Goal: Task Accomplishment & Management: Complete application form

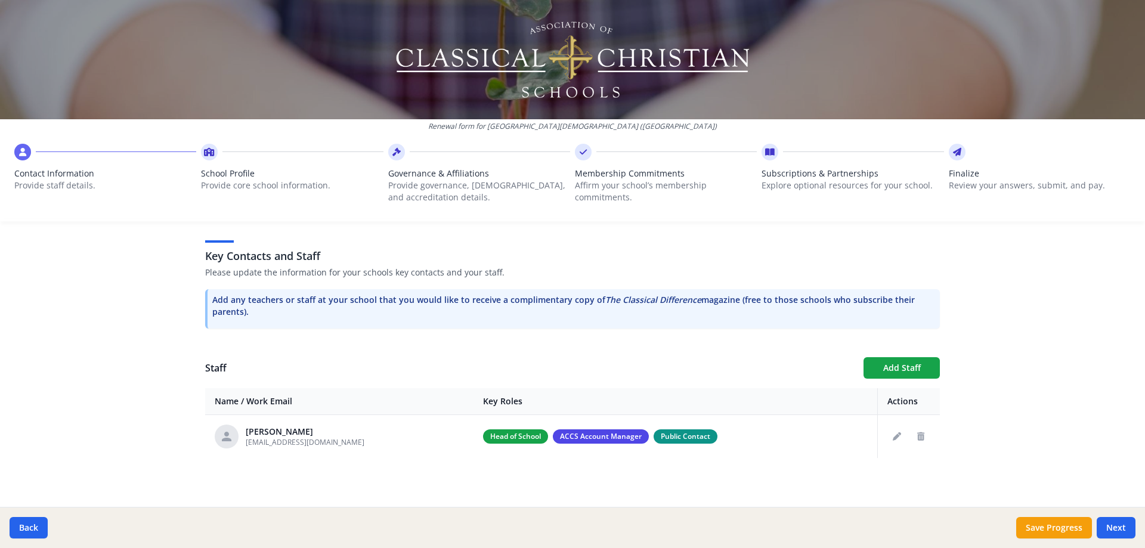
scroll to position [305, 0]
click at [1123, 522] on button "Next" at bounding box center [1115, 527] width 39 height 21
type input "(360) 221-0919"
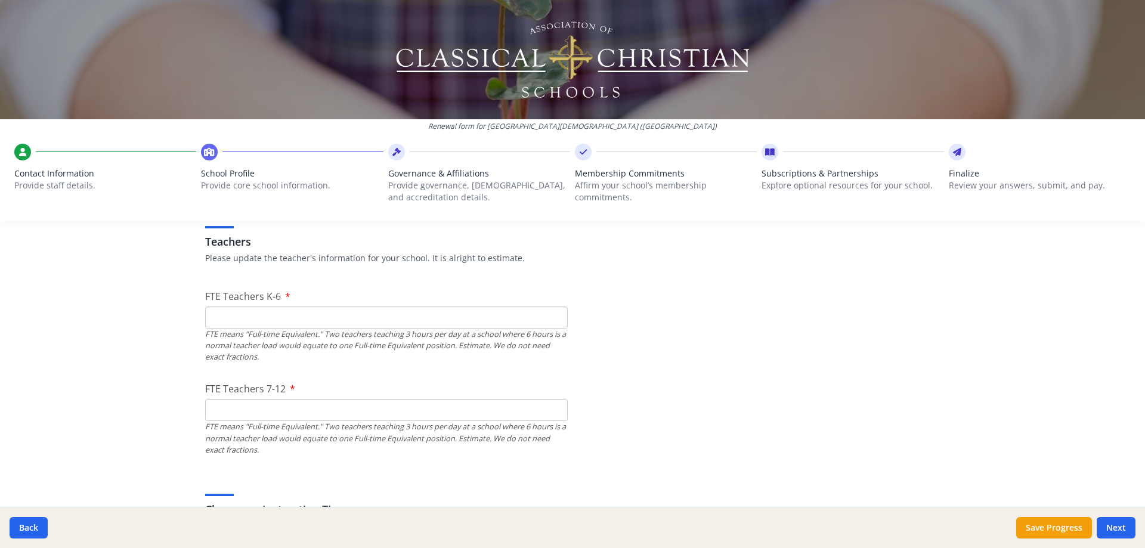
scroll to position [703, 0]
click at [456, 321] on input "FTE Teachers K-6" at bounding box center [386, 314] width 363 height 22
click at [397, 306] on input "FTE Teachers K-6" at bounding box center [386, 314] width 363 height 22
type input "10.5"
click at [315, 401] on input "FTE Teachers 7-12" at bounding box center [386, 406] width 363 height 22
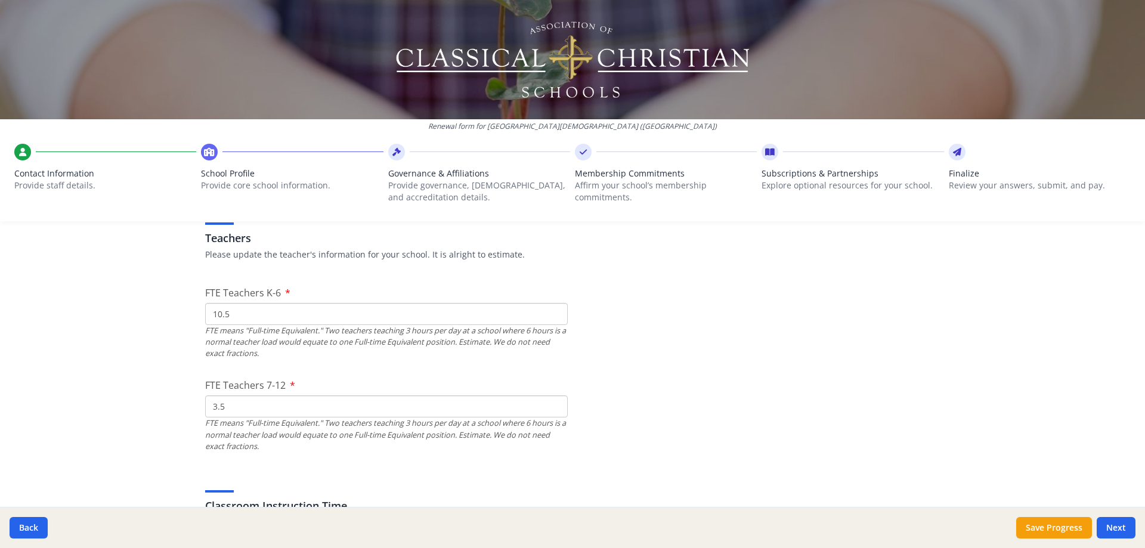
type input "3.5"
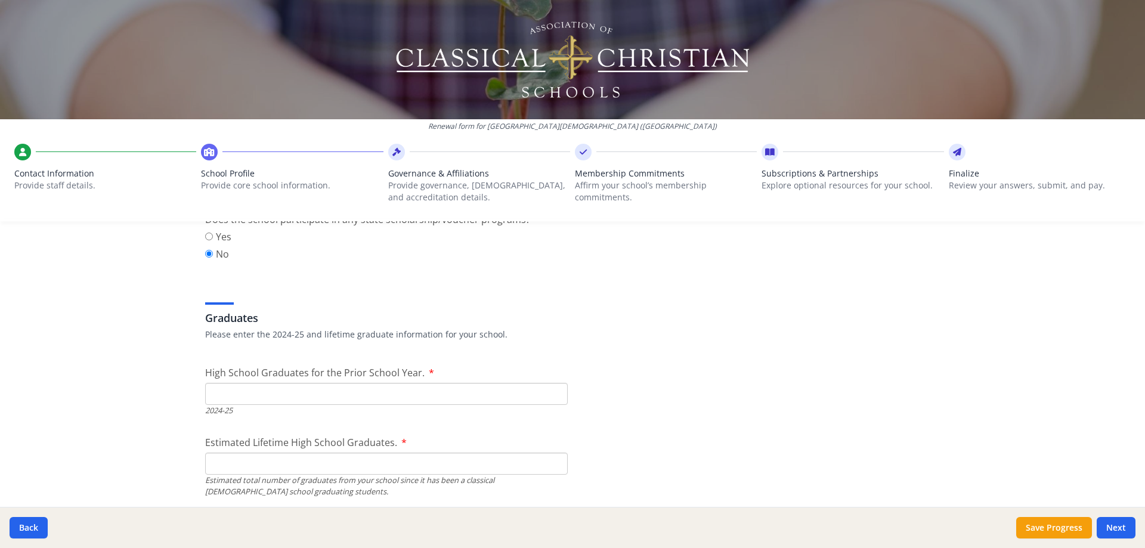
scroll to position [1617, 0]
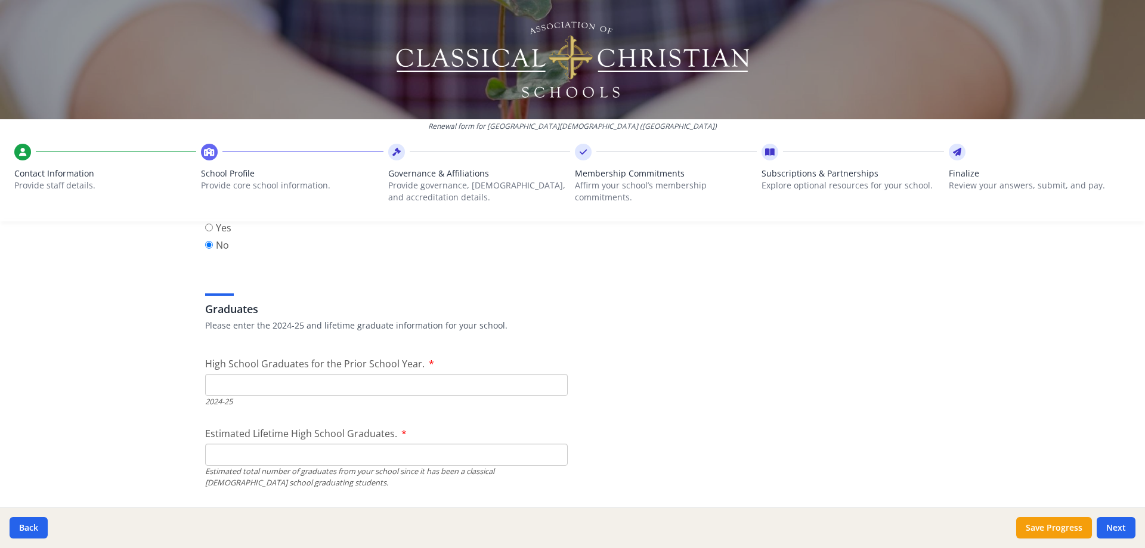
click at [415, 388] on input "High School Graduates for the Prior School Year." at bounding box center [386, 385] width 363 height 22
type input "1"
click at [386, 451] on input "Estimated Lifetime High School Graduates." at bounding box center [386, 455] width 363 height 22
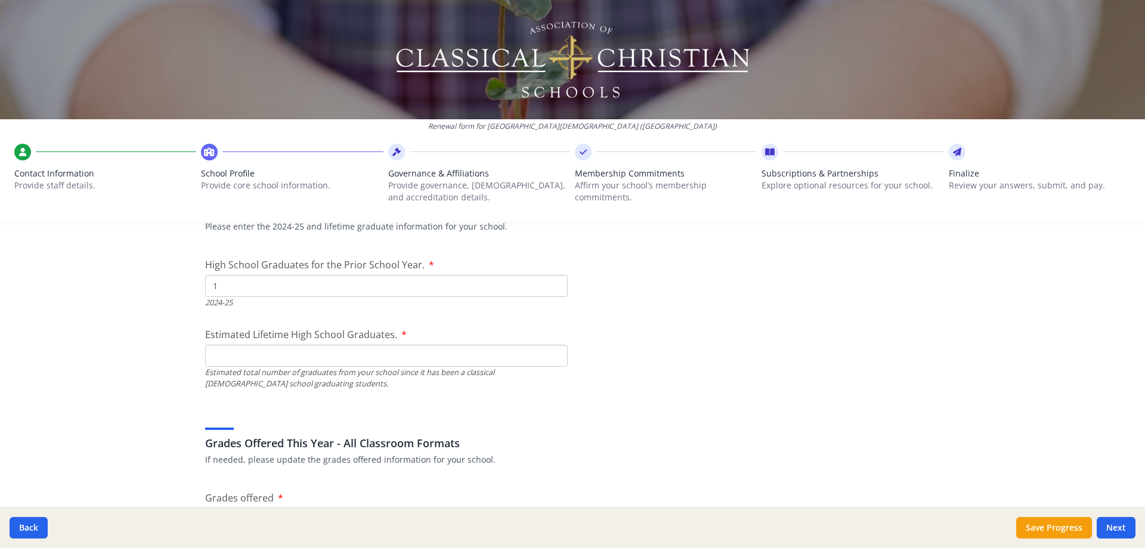
scroll to position [1717, 0]
type input "3"
type input "40"
click at [524, 416] on div "Grades Offered This Year - All Classroom Formats If needed, please update the g…" at bounding box center [572, 436] width 735 height 57
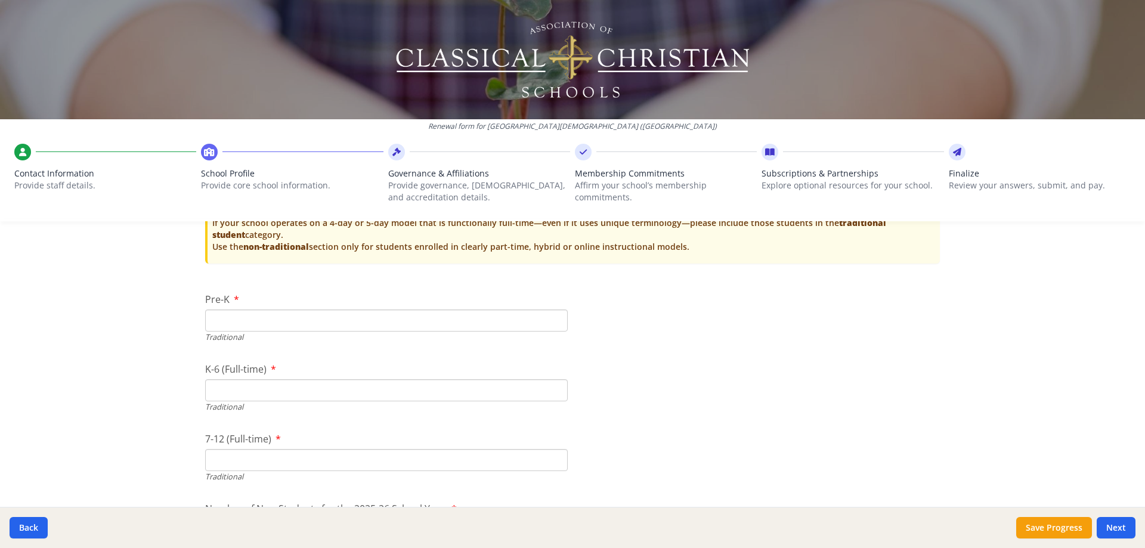
scroll to position [2452, 0]
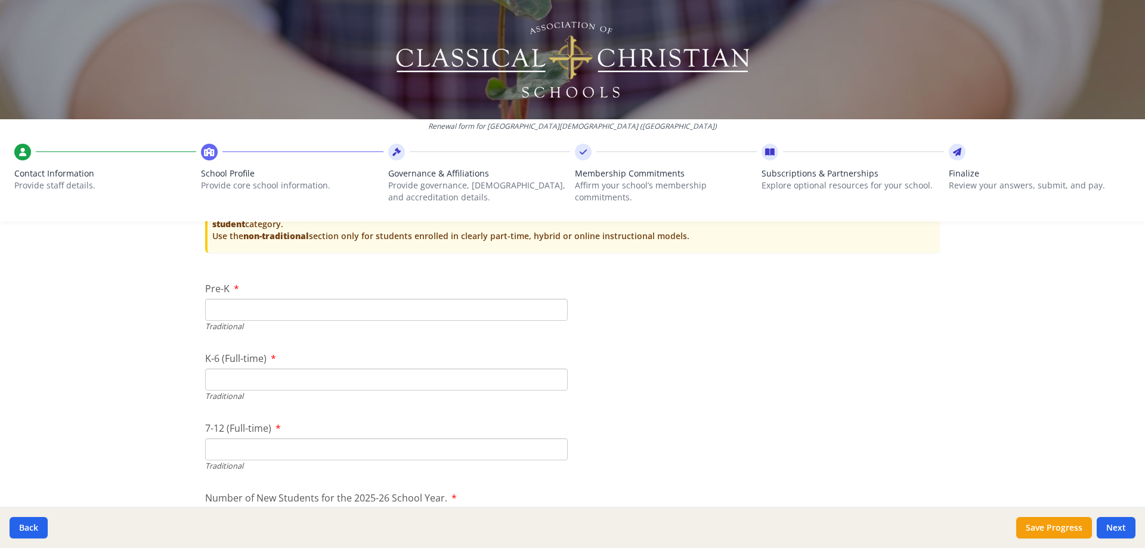
click at [374, 308] on input "Pre-K" at bounding box center [386, 310] width 363 height 22
type input "22"
click at [320, 385] on input "K-6 (Full-time)" at bounding box center [386, 379] width 363 height 22
type input "88"
click at [471, 448] on input "7-12 (Full-time)" at bounding box center [386, 449] width 363 height 22
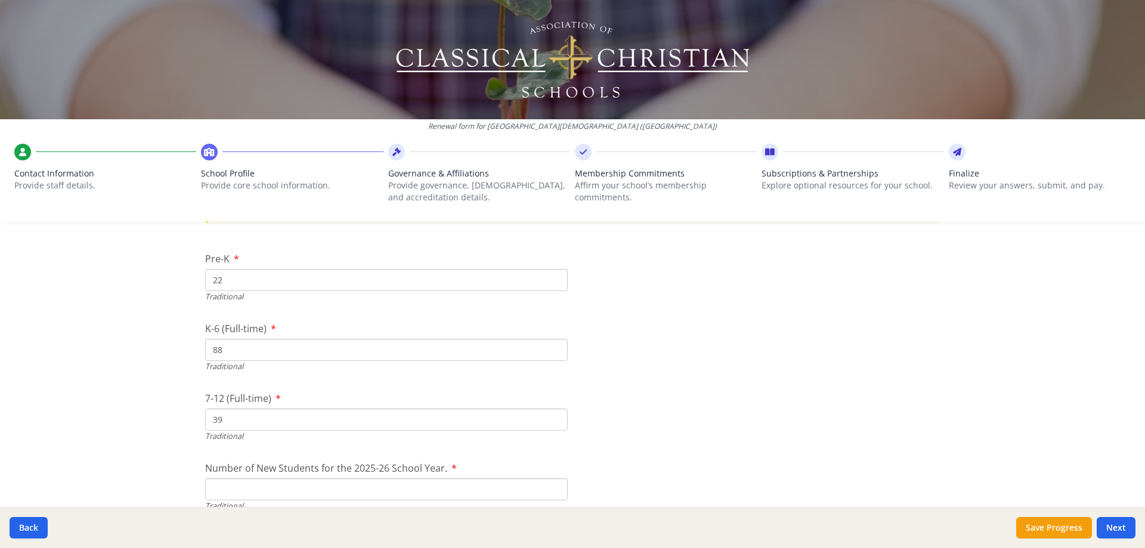
scroll to position [2551, 0]
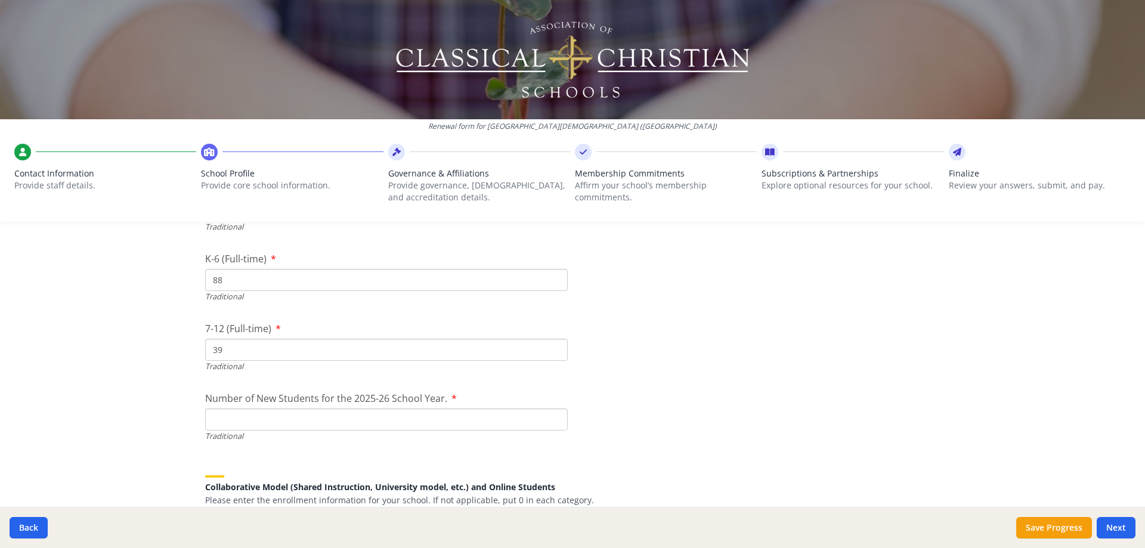
type input "39"
click at [395, 425] on input "Number of New Students for the 2025-26 School Year." at bounding box center [386, 419] width 363 height 22
click at [403, 417] on input "Number of New Students for the 2025-26 School Year." at bounding box center [386, 419] width 363 height 22
type input "23"
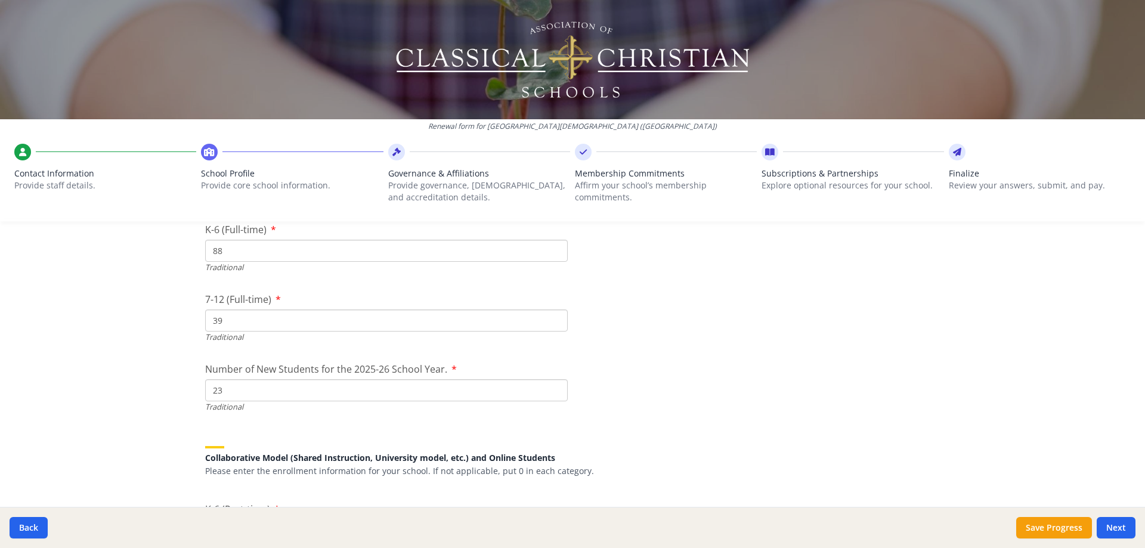
scroll to position [2631, 0]
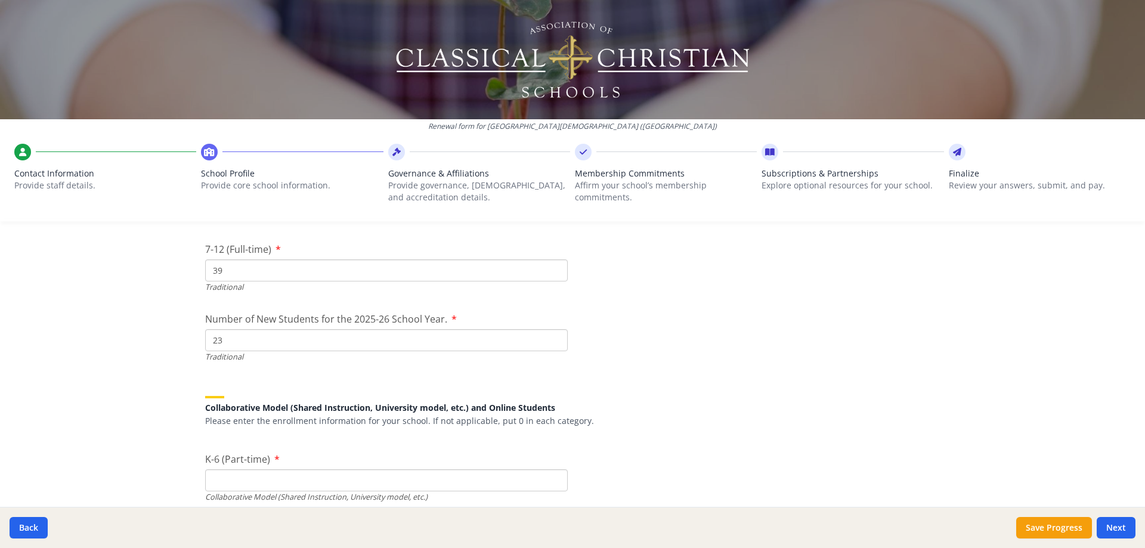
drag, startPoint x: 264, startPoint y: 340, endPoint x: 210, endPoint y: 339, distance: 54.3
click at [210, 339] on input "23" at bounding box center [386, 340] width 363 height 22
drag, startPoint x: 234, startPoint y: 336, endPoint x: 178, endPoint y: 339, distance: 55.5
click at [178, 339] on div "Renewal form for Island Christian Academy (WA) Contact Information Provide staf…" at bounding box center [572, 274] width 1145 height 548
type input "25"
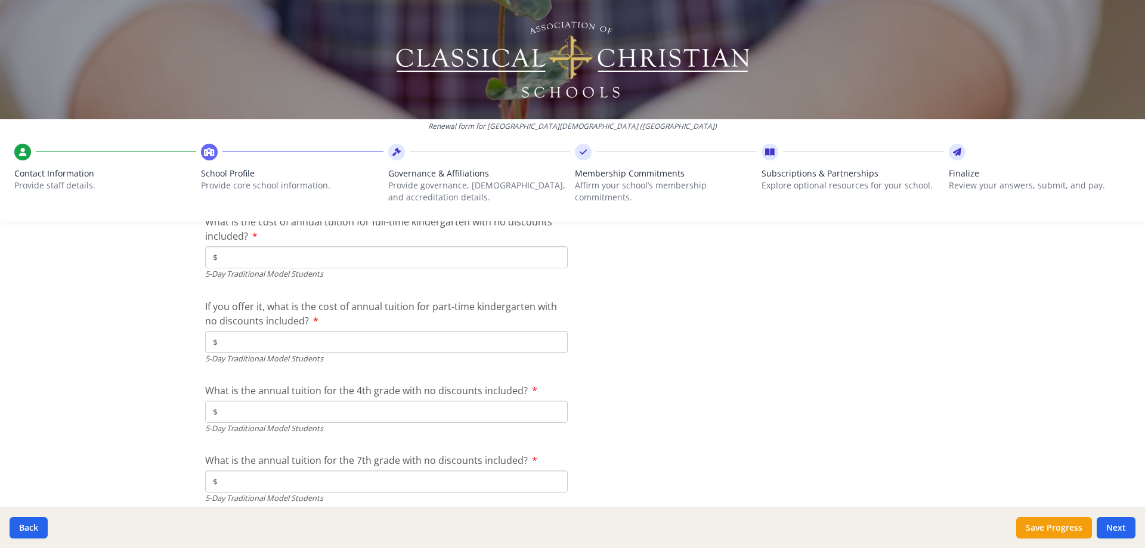
scroll to position [3127, 0]
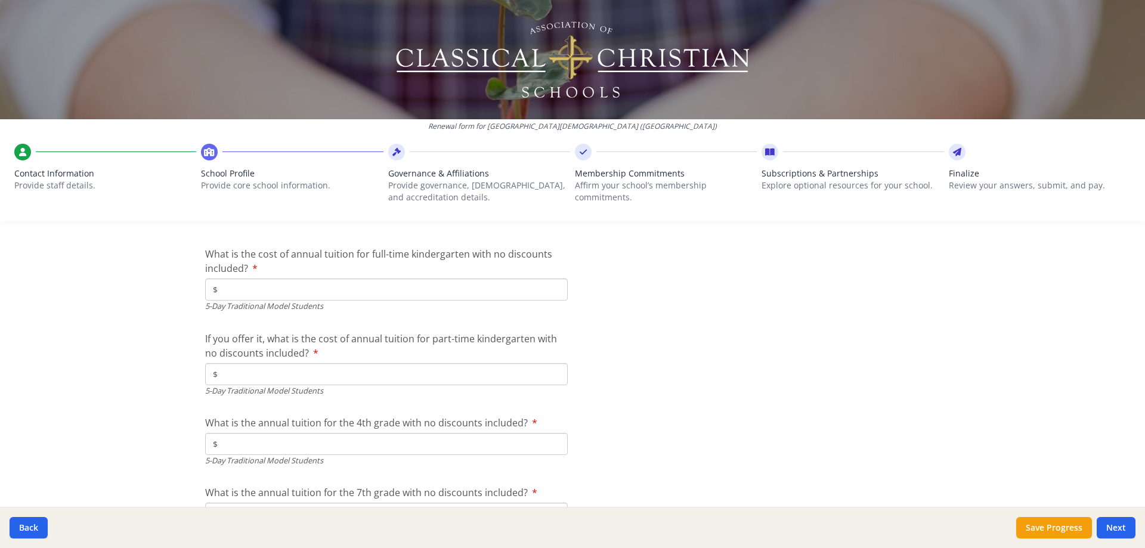
click at [354, 290] on input "$" at bounding box center [386, 289] width 363 height 22
click at [343, 290] on input "$" at bounding box center [386, 289] width 363 height 22
type input "$6 700"
click at [302, 374] on input "$" at bounding box center [386, 374] width 363 height 22
click at [289, 438] on input "$" at bounding box center [386, 444] width 363 height 22
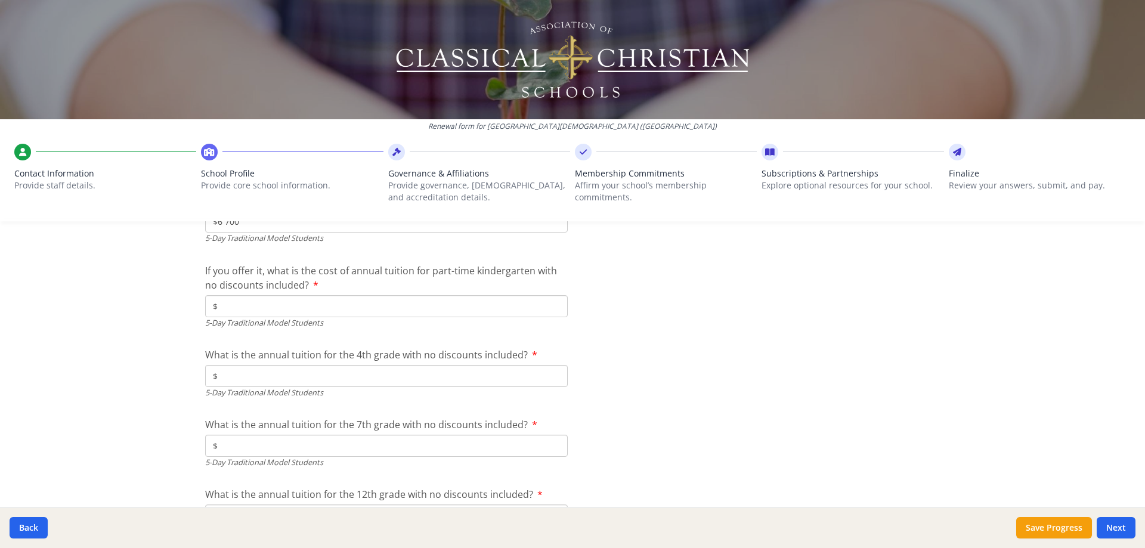
scroll to position [3207, 0]
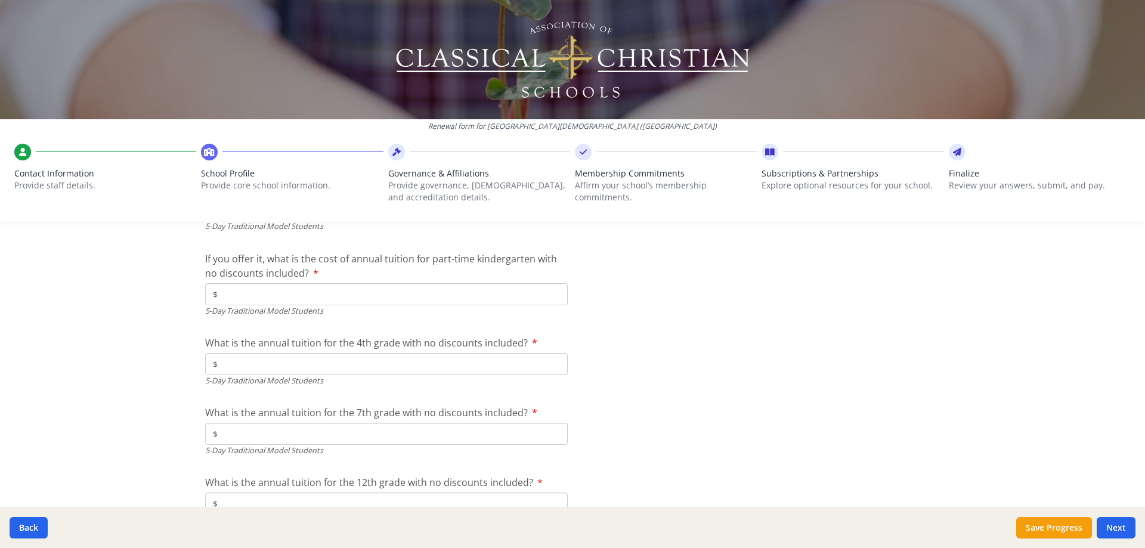
click at [292, 298] on input "$" at bounding box center [386, 294] width 363 height 22
type input "$"
click at [300, 362] on input "$" at bounding box center [386, 364] width 363 height 22
type input "$6 700"
click at [305, 431] on input "$" at bounding box center [386, 434] width 363 height 22
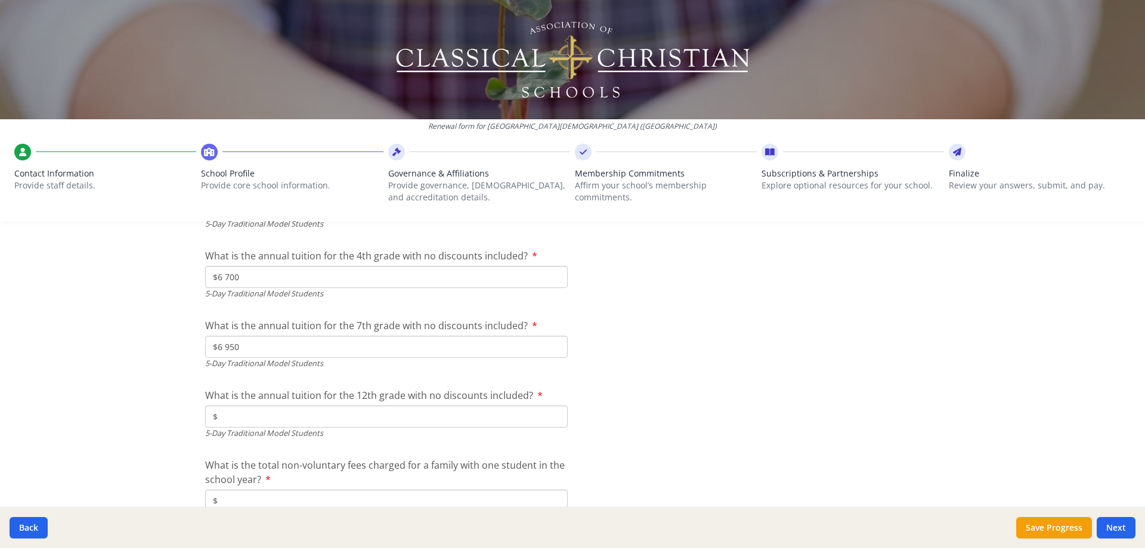
scroll to position [3306, 0]
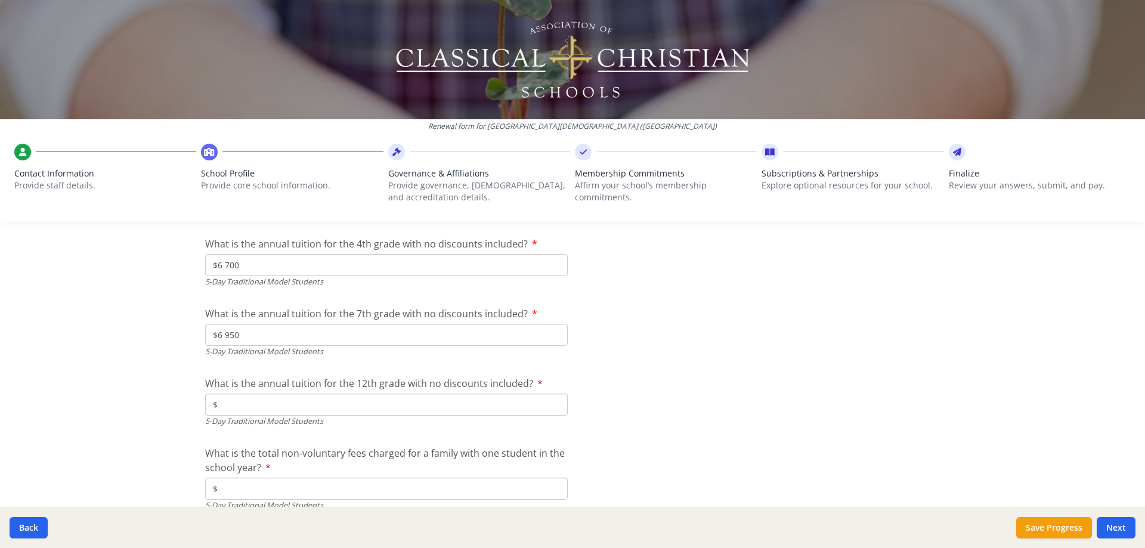
type input "$6 950"
click at [297, 404] on input "$" at bounding box center [386, 405] width 363 height 22
type input "$6 950"
click at [290, 486] on input "$" at bounding box center [386, 489] width 363 height 22
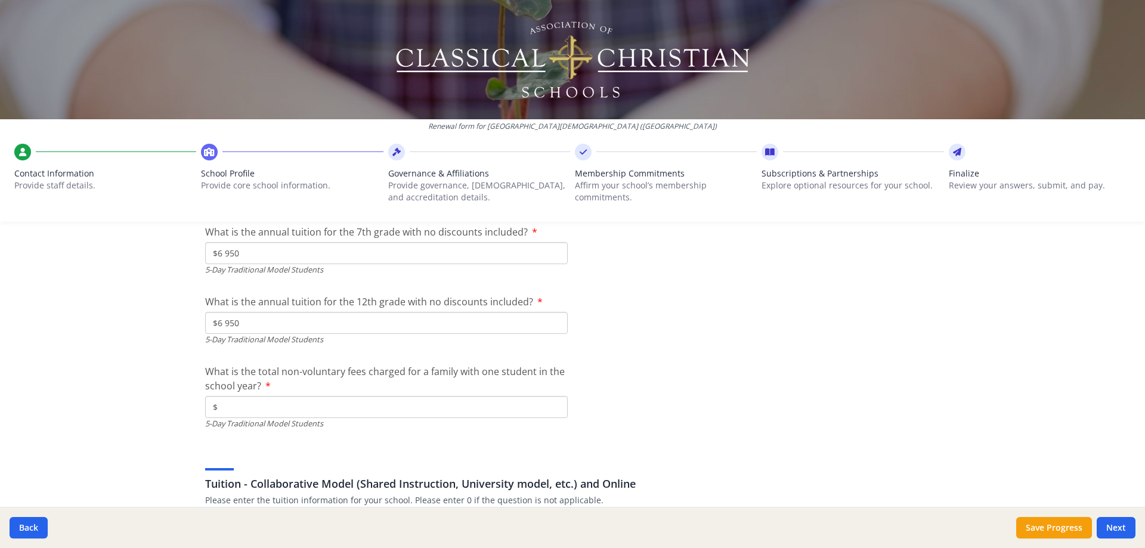
scroll to position [3406, 0]
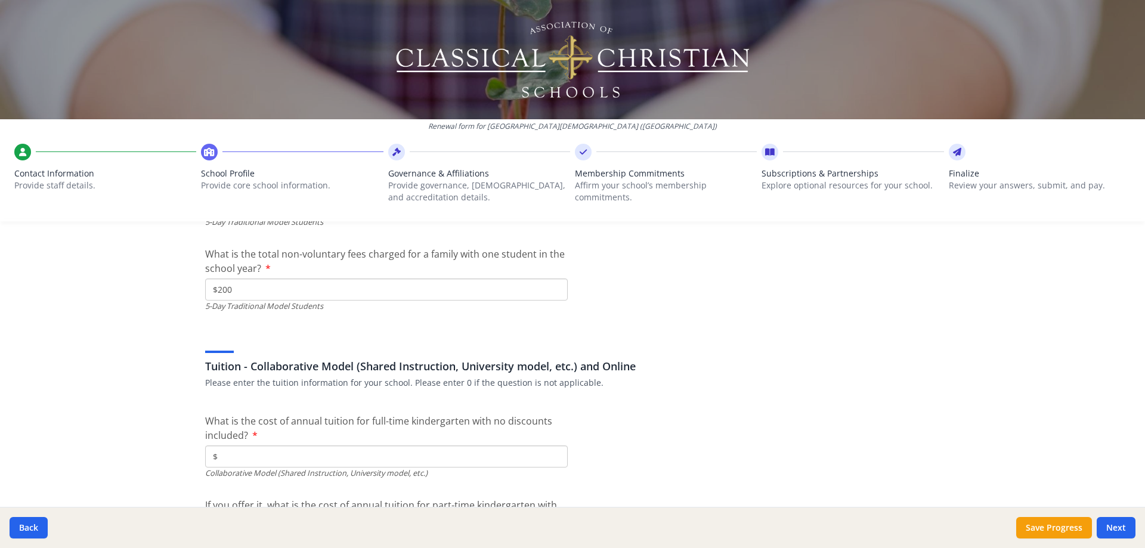
type input "$200"
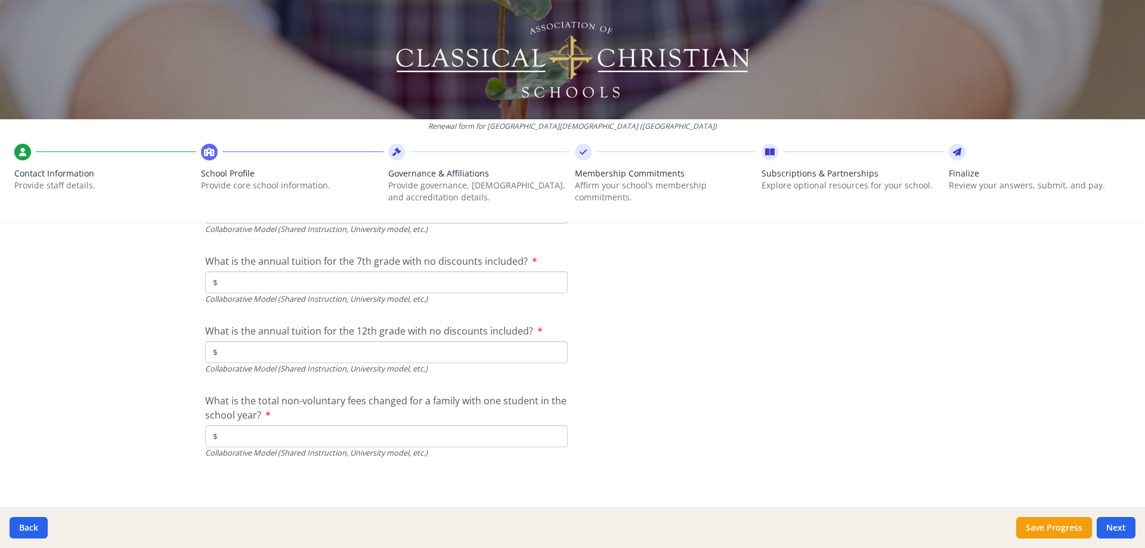
scroll to position [3905, 0]
click at [1113, 526] on button "Next" at bounding box center [1115, 527] width 39 height 21
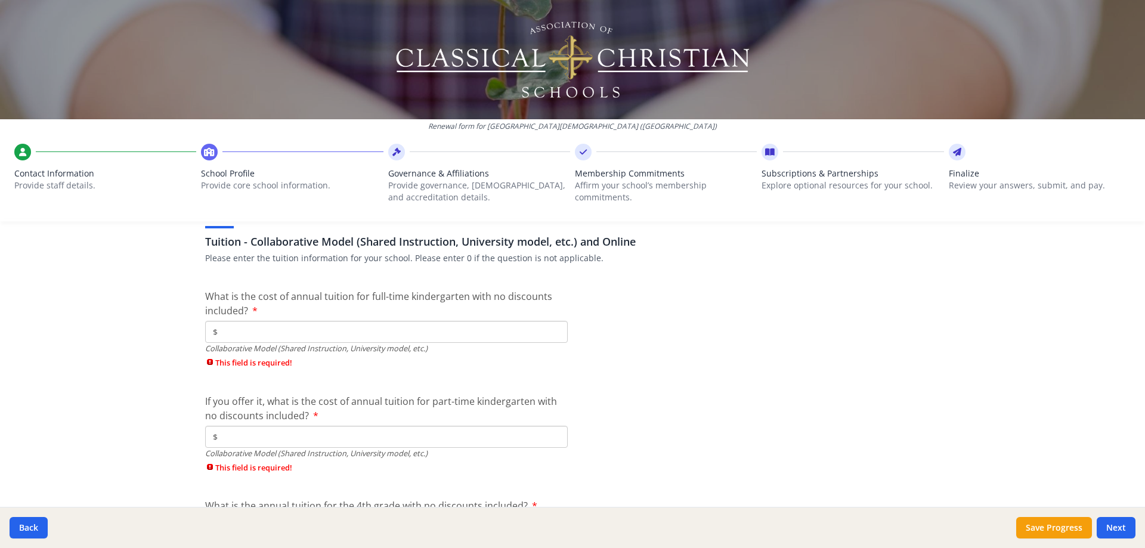
scroll to position [3669, 0]
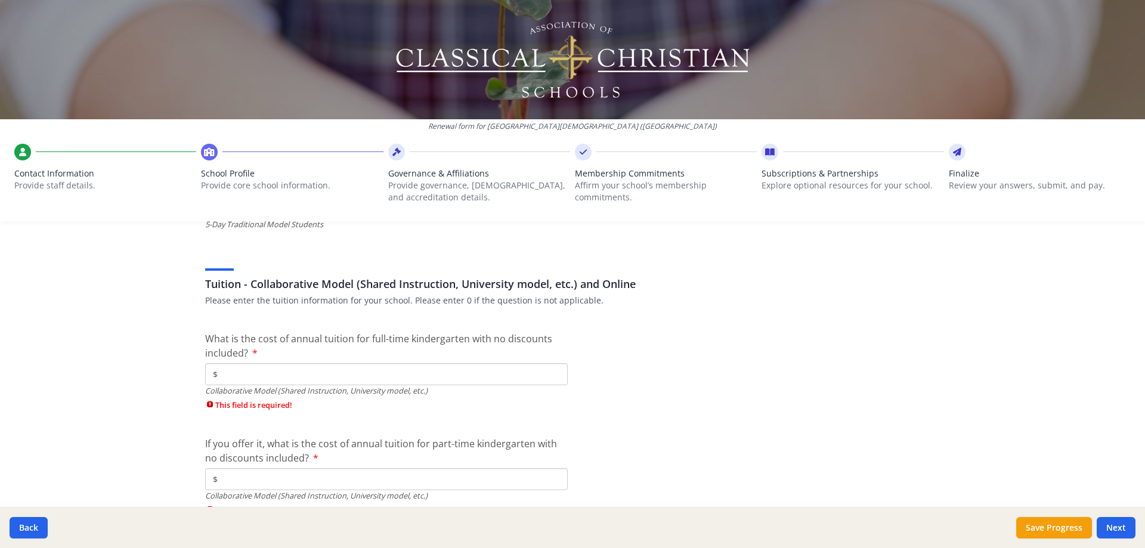
click at [411, 367] on input "$" at bounding box center [386, 374] width 363 height 22
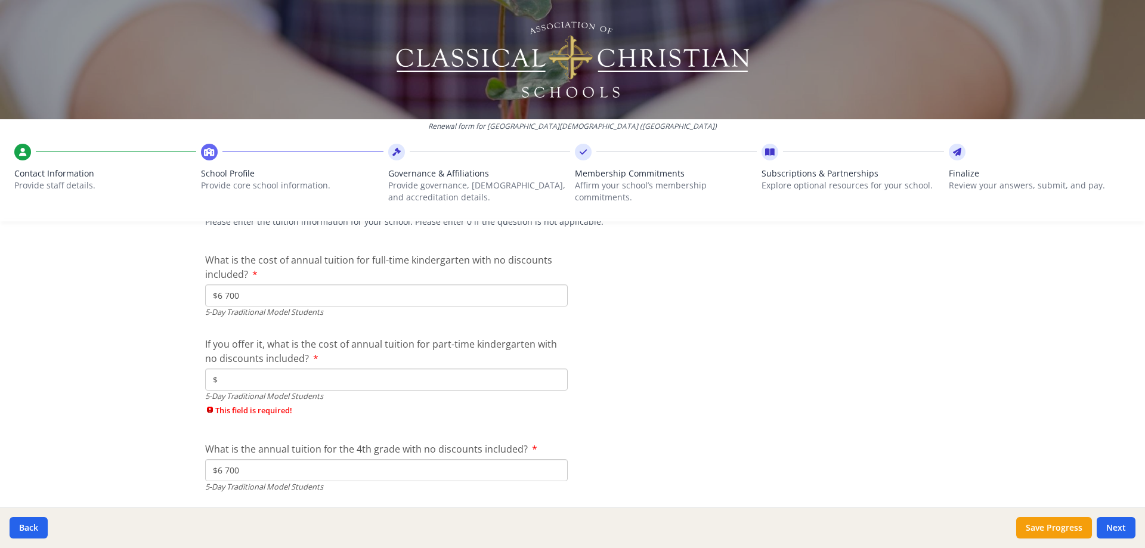
scroll to position [3171, 0]
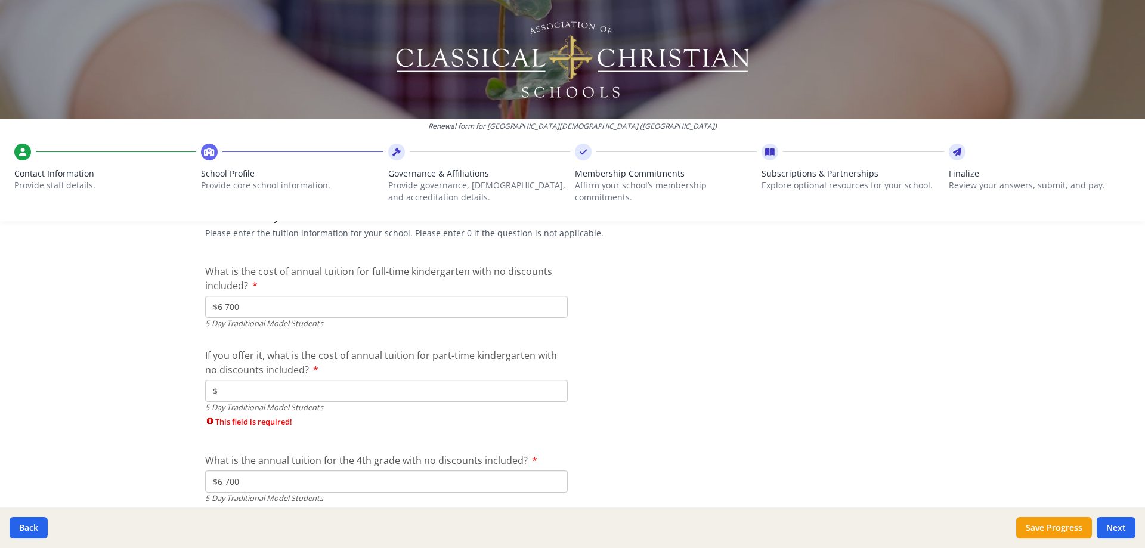
type input "$0"
click at [295, 389] on input "$" at bounding box center [386, 391] width 363 height 22
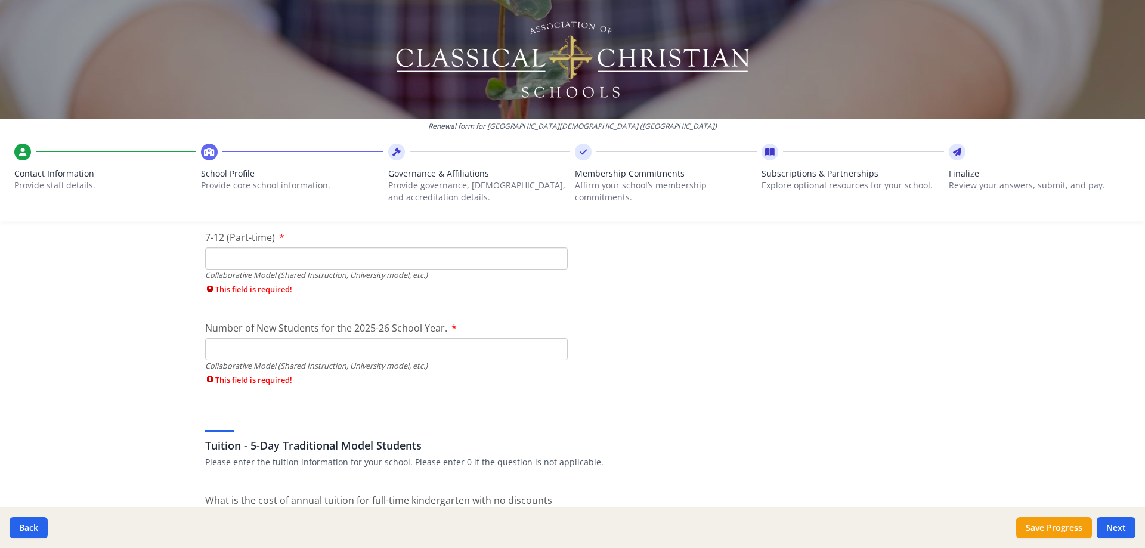
scroll to position [2933, 0]
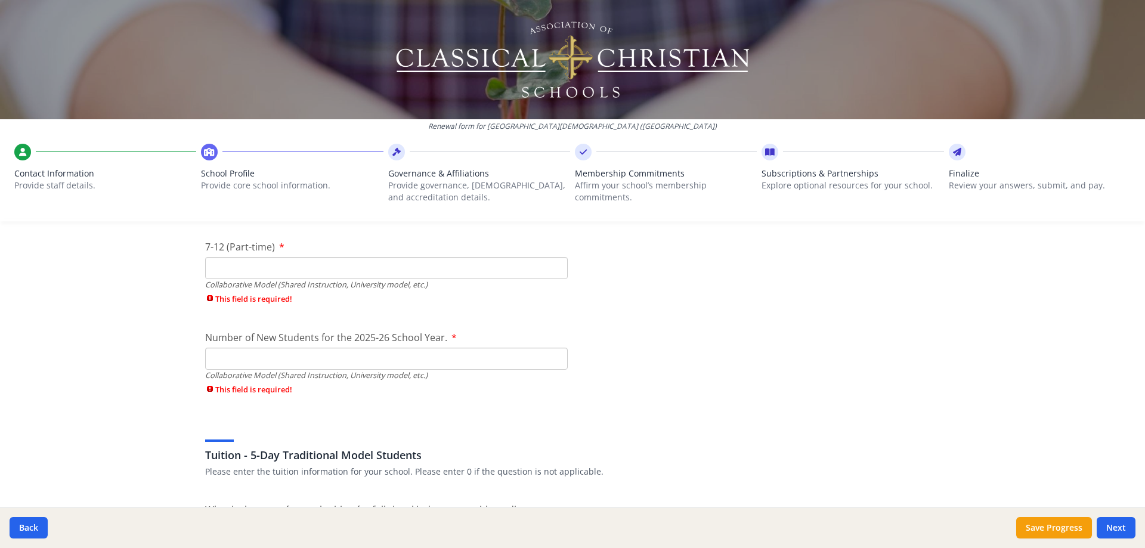
type input "$0"
click at [359, 351] on input "Number of New Students for the 2025-26 School Year." at bounding box center [386, 359] width 363 height 22
type input "0"
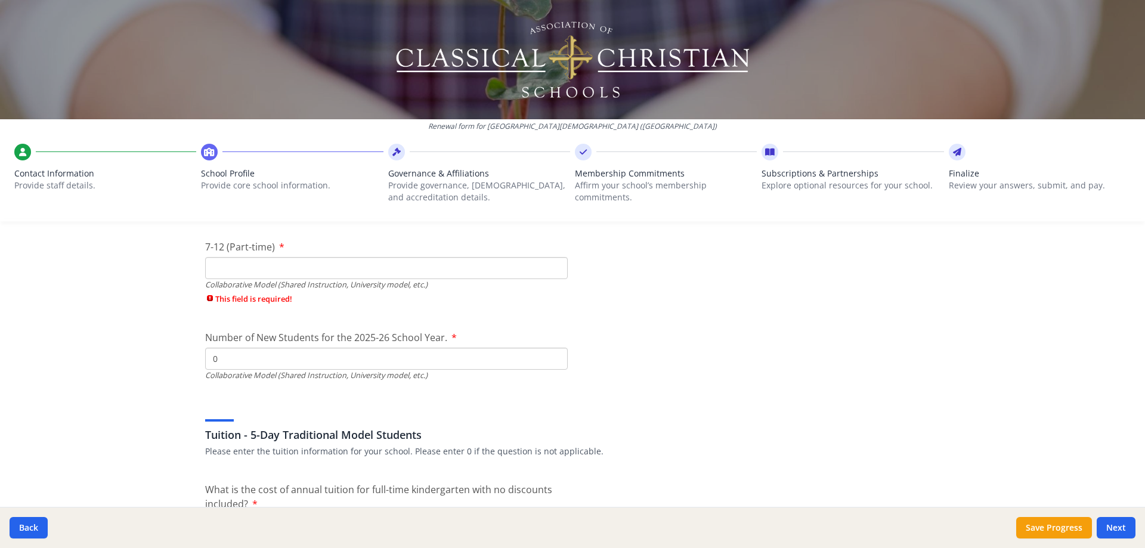
click at [281, 265] on input "7-12 (Part-time)" at bounding box center [386, 268] width 363 height 22
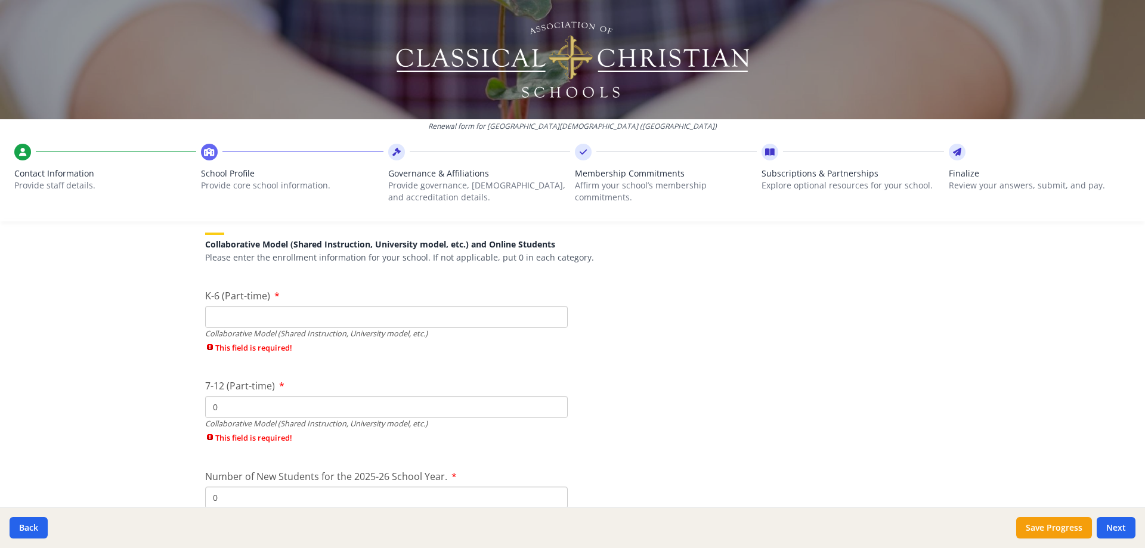
type input "0"
click at [306, 322] on input "K-6 (Part-time)" at bounding box center [386, 317] width 363 height 22
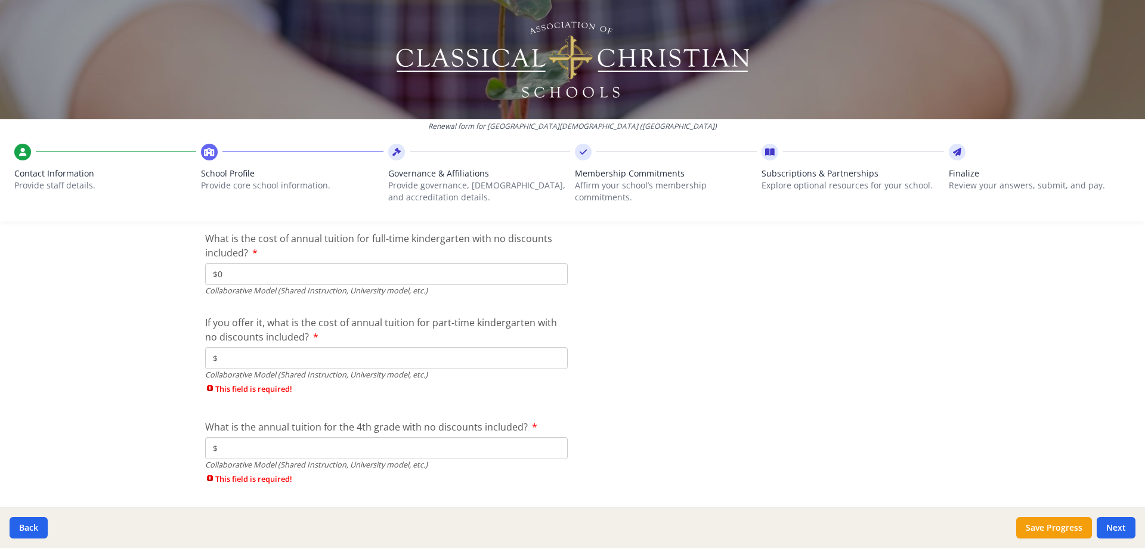
scroll to position [3708, 0]
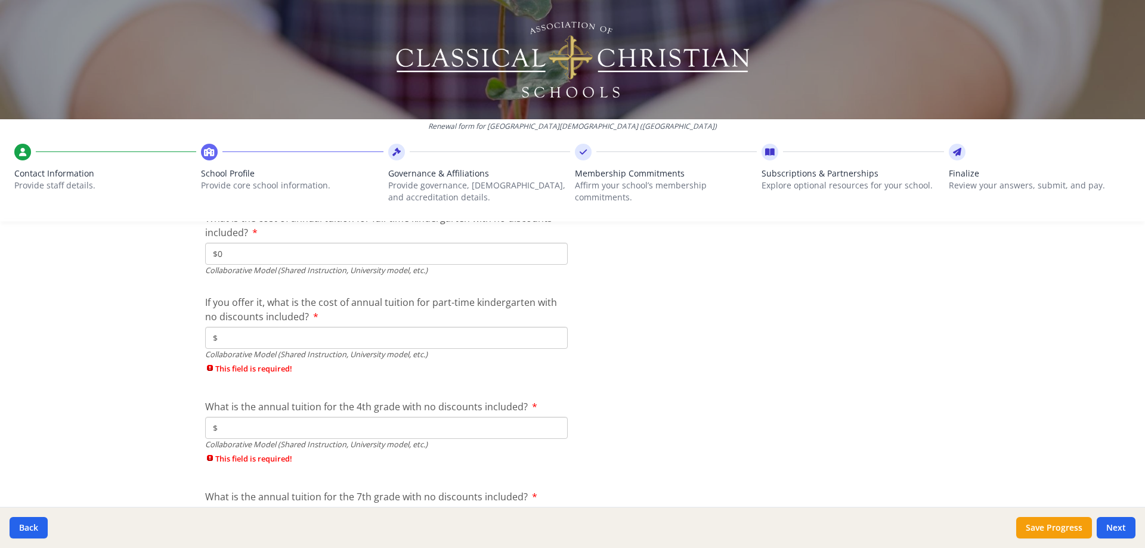
type input "0"
click at [281, 336] on input "$" at bounding box center [386, 338] width 363 height 22
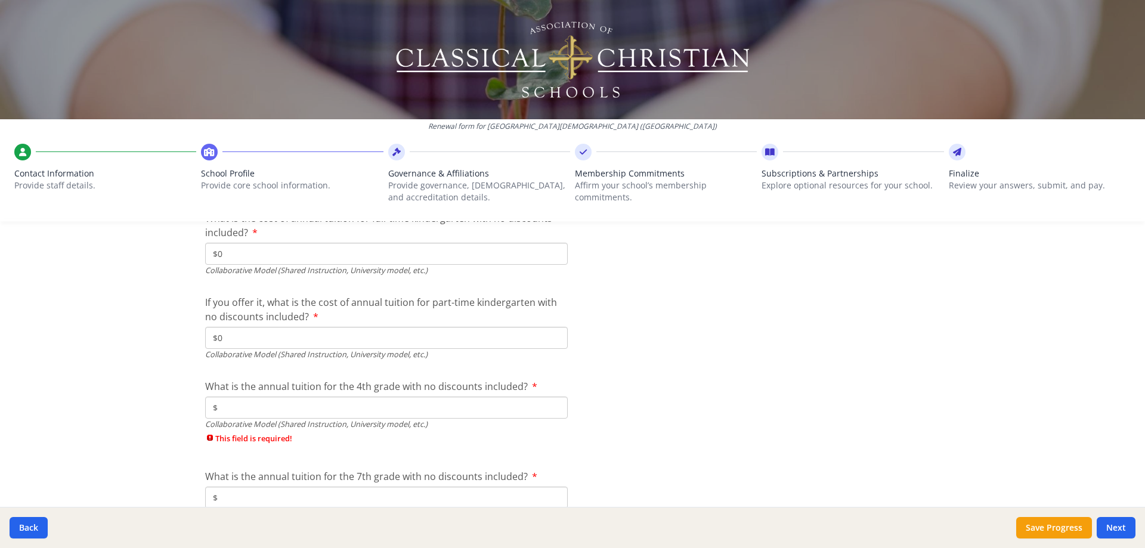
type input "$0"
click at [262, 408] on input "$" at bounding box center [386, 407] width 363 height 22
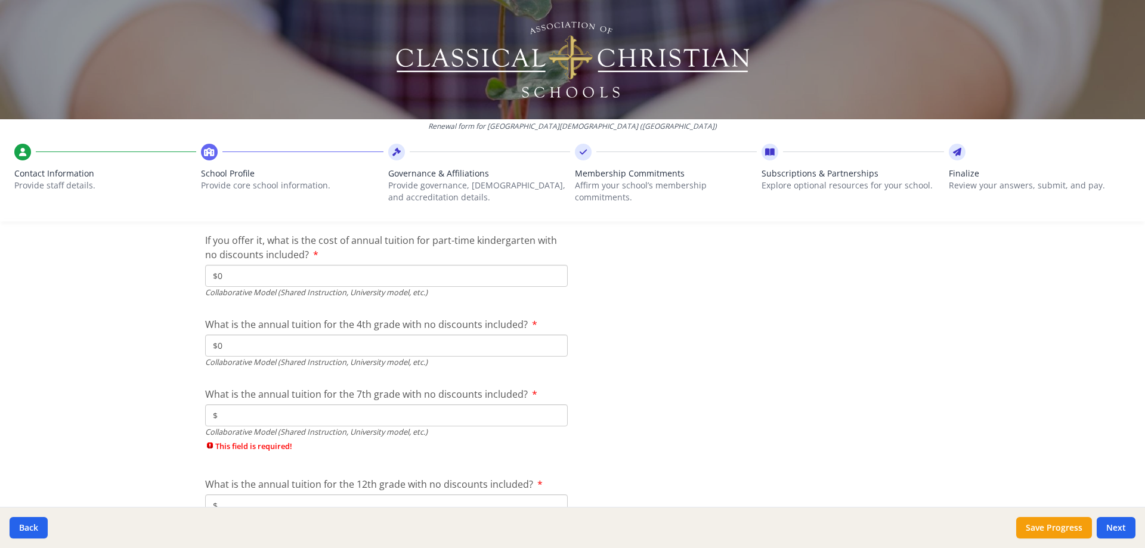
scroll to position [3827, 0]
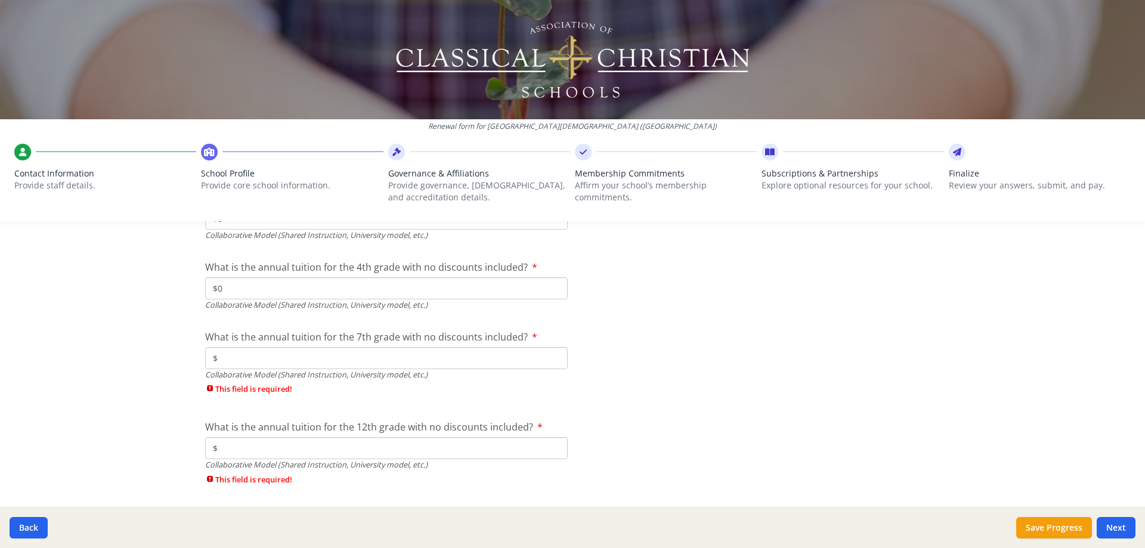
type input "$0"
click at [286, 360] on input "$" at bounding box center [386, 358] width 363 height 22
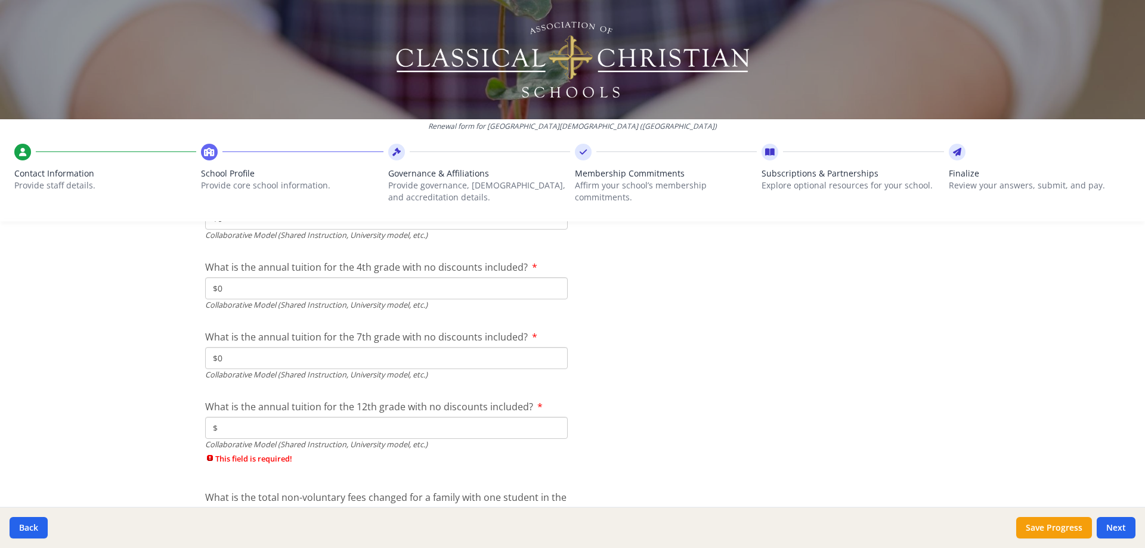
type input "$0"
click at [271, 426] on input "$" at bounding box center [386, 428] width 363 height 22
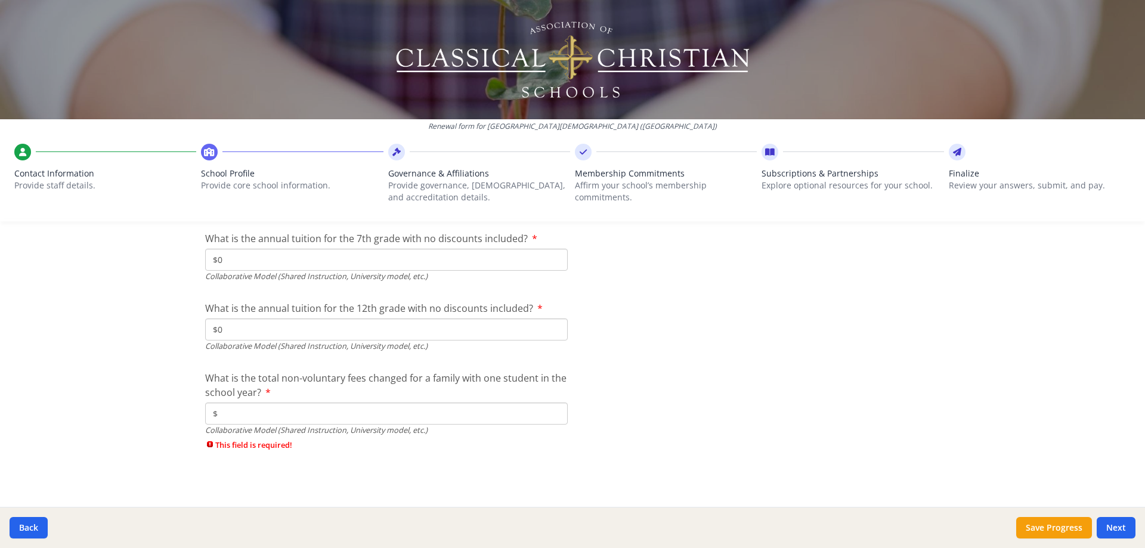
type input "$0"
click at [263, 414] on input "$" at bounding box center [386, 413] width 363 height 22
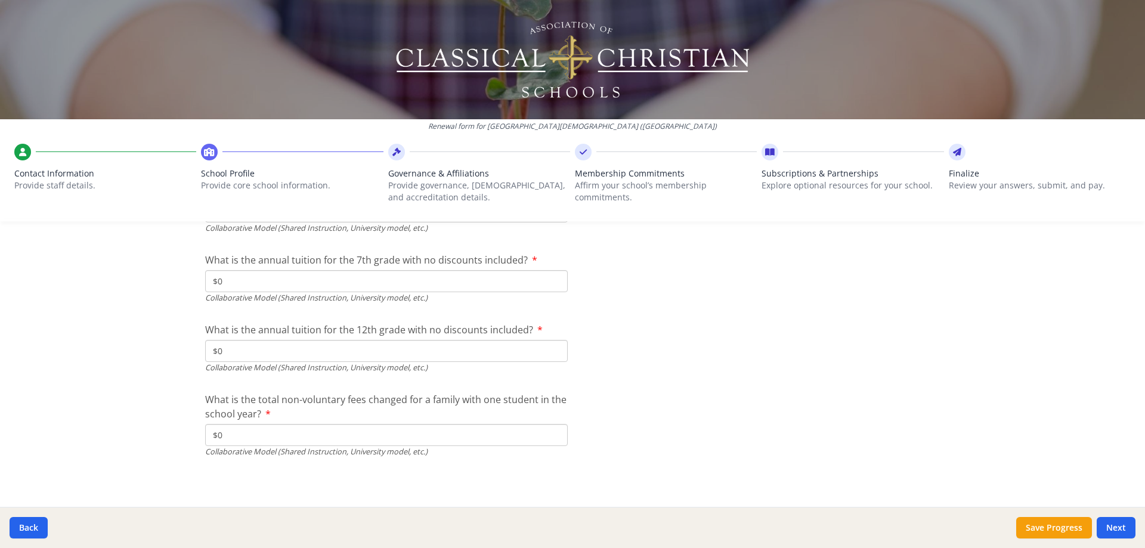
scroll to position [3905, 0]
type input "$0"
click at [1121, 521] on button "Next" at bounding box center [1115, 527] width 39 height 21
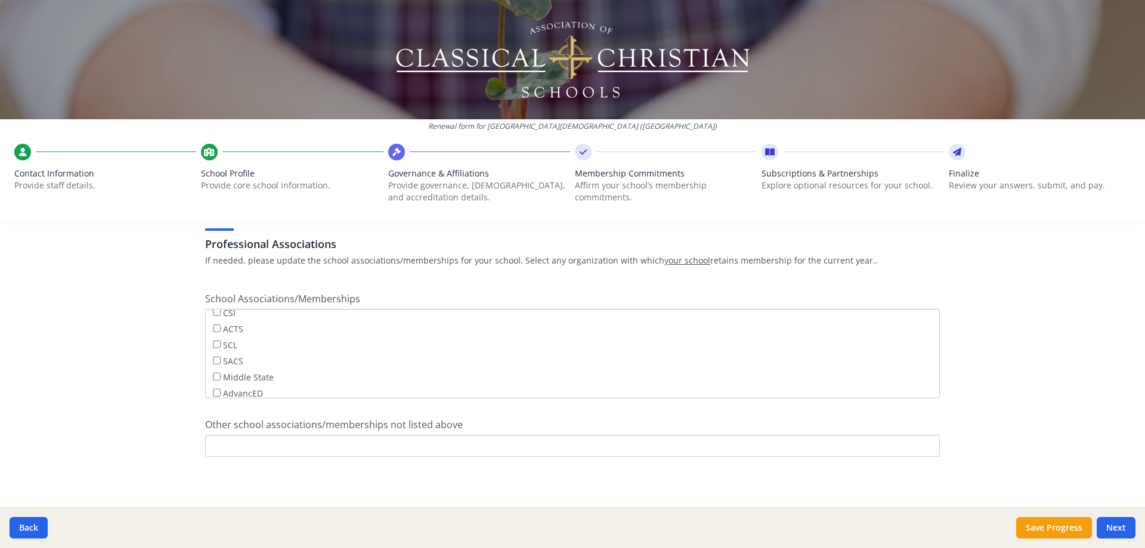
scroll to position [40, 0]
click at [1112, 525] on button "Next" at bounding box center [1115, 527] width 39 height 21
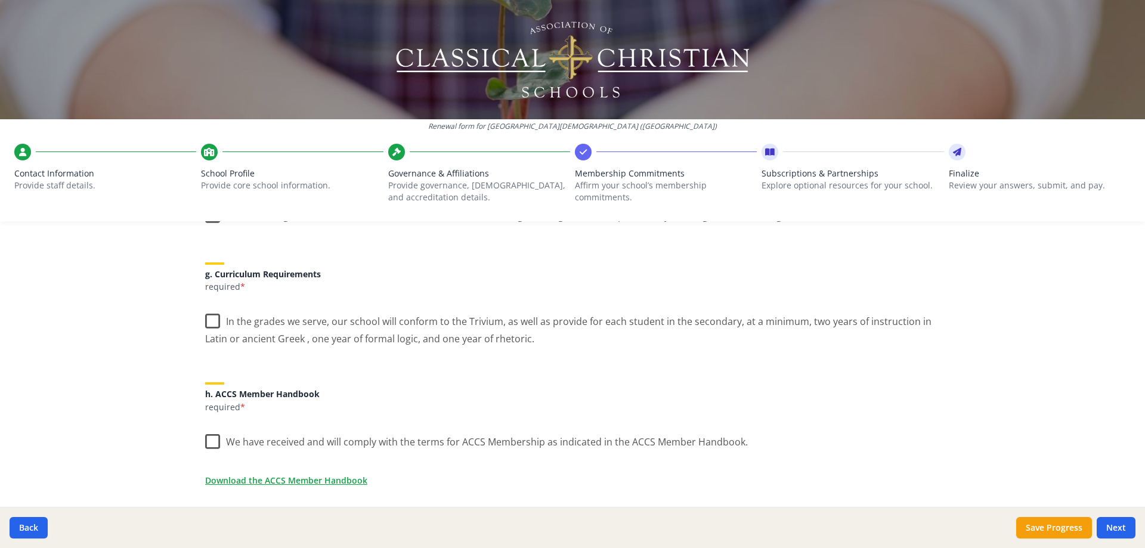
click at [206, 321] on label "In the grades we serve, our school will conform to the Trivium, as well as prov…" at bounding box center [572, 326] width 735 height 40
click at [0, 0] on input "In the grades we serve, our school will conform to the Trivium, as well as prov…" at bounding box center [0, 0] width 0 height 0
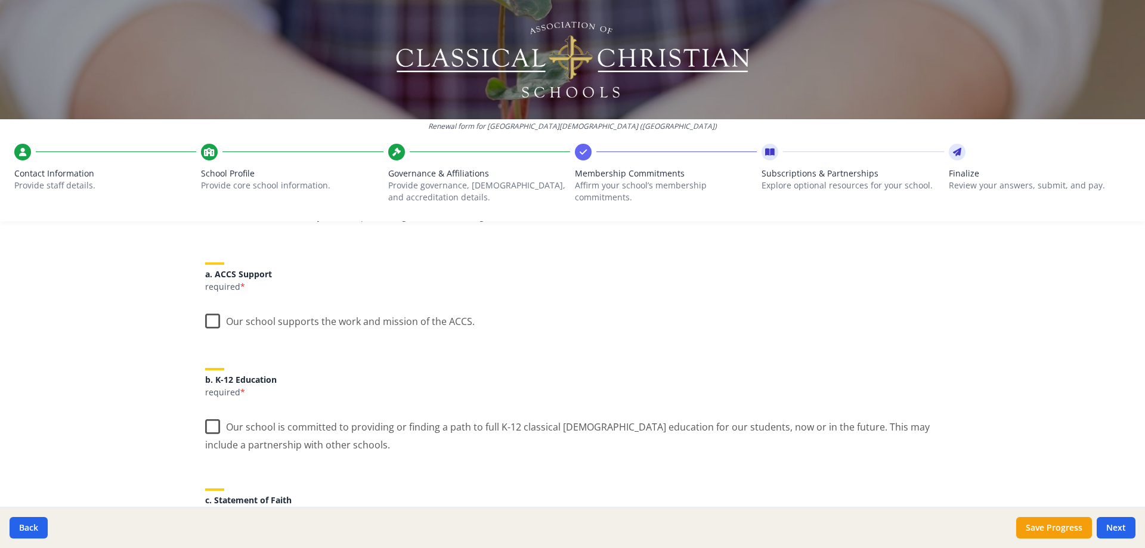
scroll to position [139, 0]
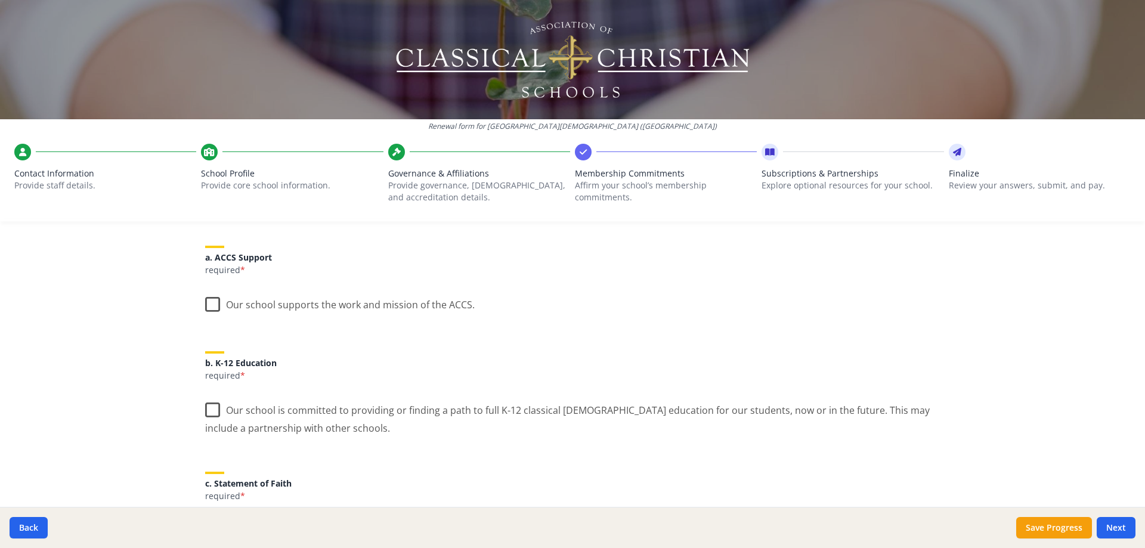
click at [207, 303] on label "Our school supports the work and mission of the ACCS." at bounding box center [339, 302] width 269 height 26
click at [0, 0] on input "Our school supports the work and mission of the ACCS." at bounding box center [0, 0] width 0 height 0
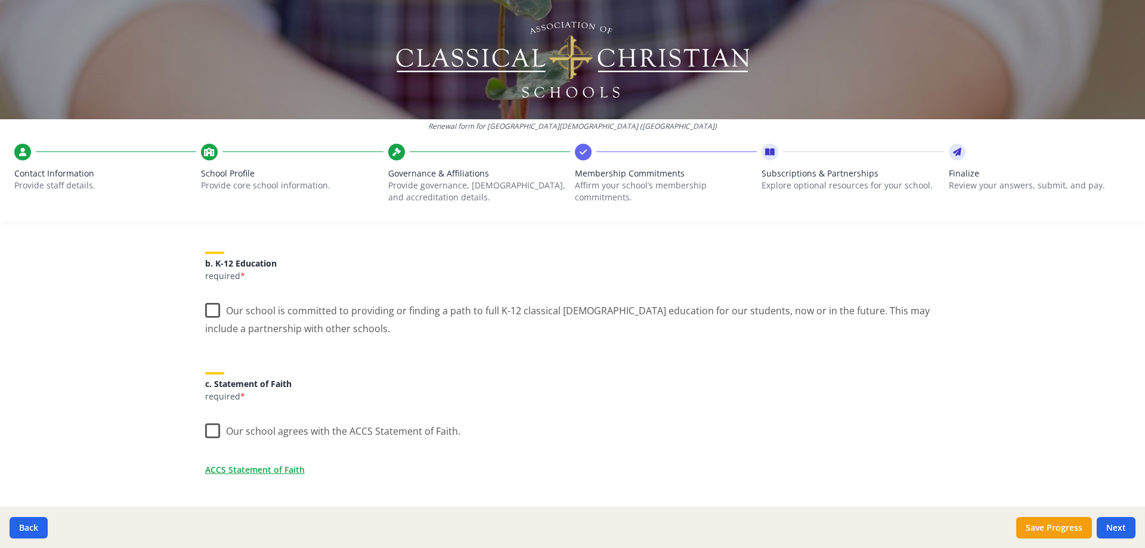
scroll to position [258, 0]
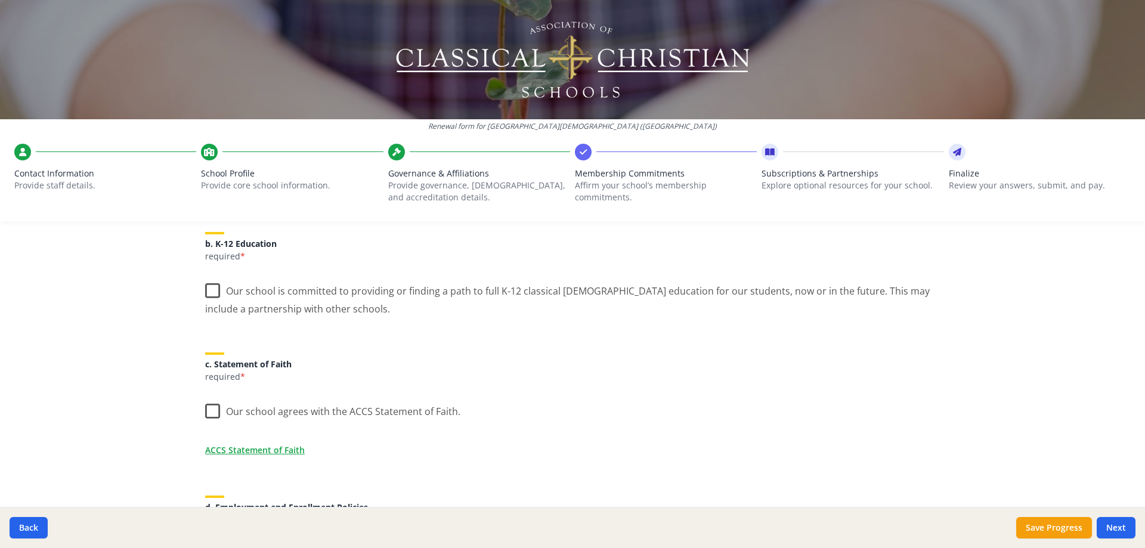
click at [206, 292] on label "Our school is committed to providing or finding a path to full K-12 classical C…" at bounding box center [572, 295] width 735 height 40
click at [0, 0] on input "Our school is committed to providing or finding a path to full K-12 classical C…" at bounding box center [0, 0] width 0 height 0
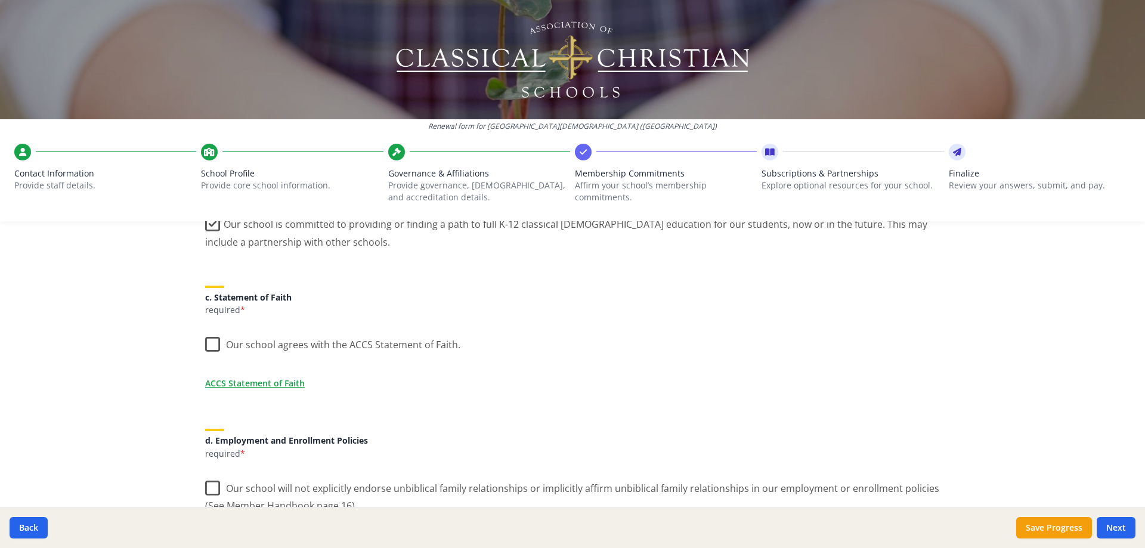
scroll to position [358, 0]
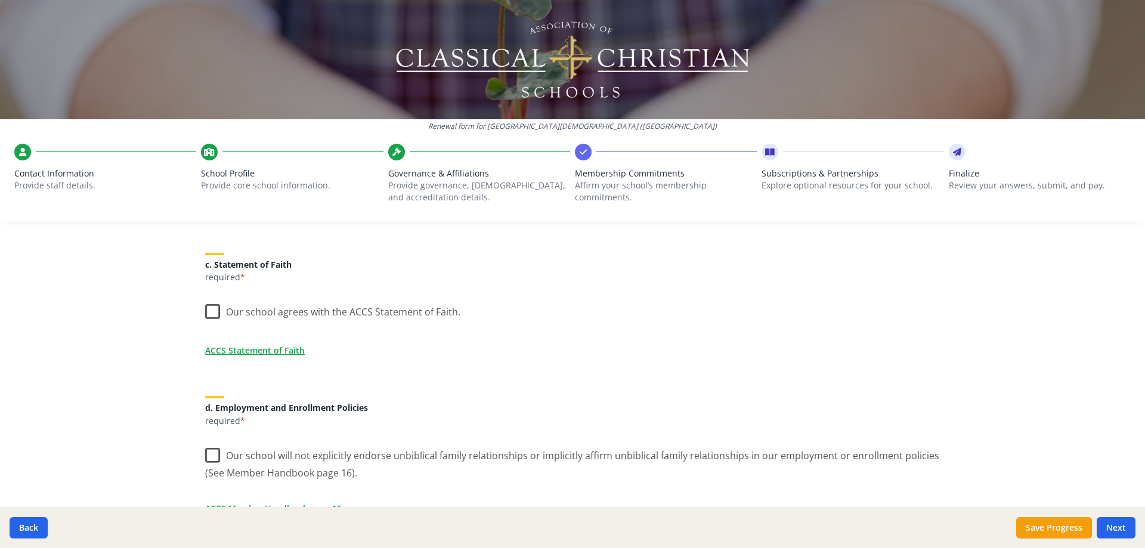
click at [211, 312] on label "Our school agrees with the ACCS Statement of Faith." at bounding box center [332, 309] width 255 height 26
click at [0, 0] on input "Our school agrees with the ACCS Statement of Faith." at bounding box center [0, 0] width 0 height 0
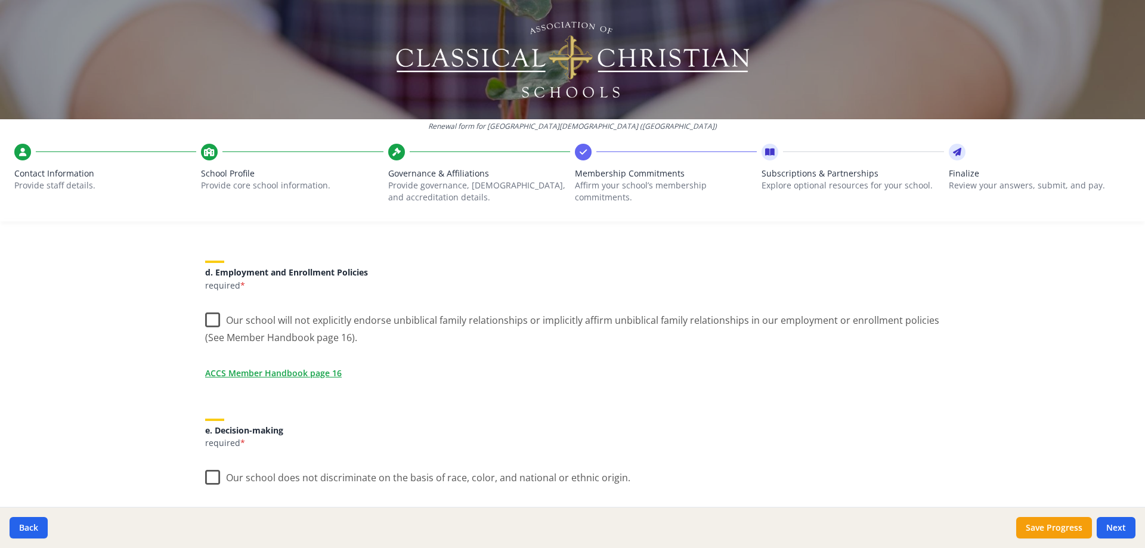
scroll to position [497, 0]
click at [210, 319] on label "Our school will not explicitly endorse unbiblical family relationships or impli…" at bounding box center [572, 321] width 735 height 40
click at [0, 0] on input "Our school will not explicitly endorse unbiblical family relationships or impli…" at bounding box center [0, 0] width 0 height 0
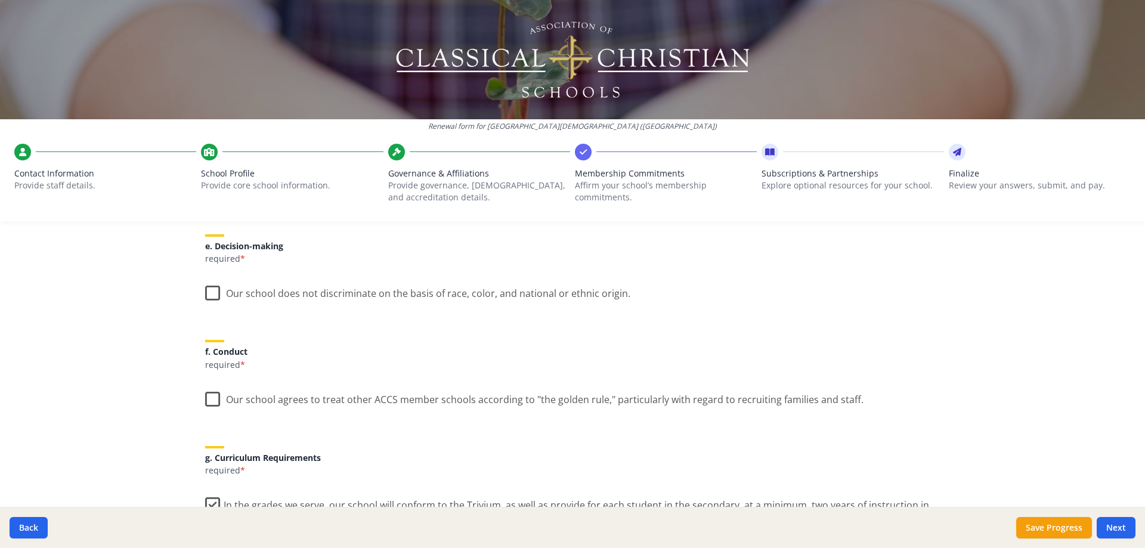
scroll to position [676, 0]
click at [207, 297] on label "Our school does not discriminate on the basis of race, color, and national or e…" at bounding box center [417, 293] width 425 height 26
click at [0, 0] on input "Our school does not discriminate on the basis of race, color, and national or e…" at bounding box center [0, 0] width 0 height 0
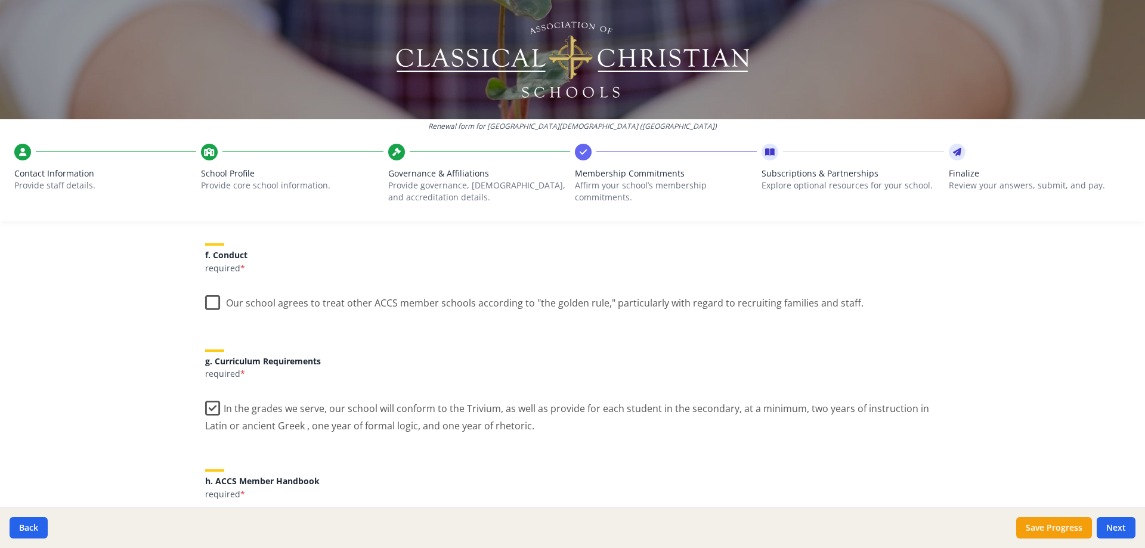
scroll to position [775, 0]
click at [205, 304] on label "Our school agrees to treat other ACCS member schools according to "the golden r…" at bounding box center [534, 299] width 658 height 26
click at [0, 0] on input "Our school agrees to treat other ACCS member schools according to "the golden r…" at bounding box center [0, 0] width 0 height 0
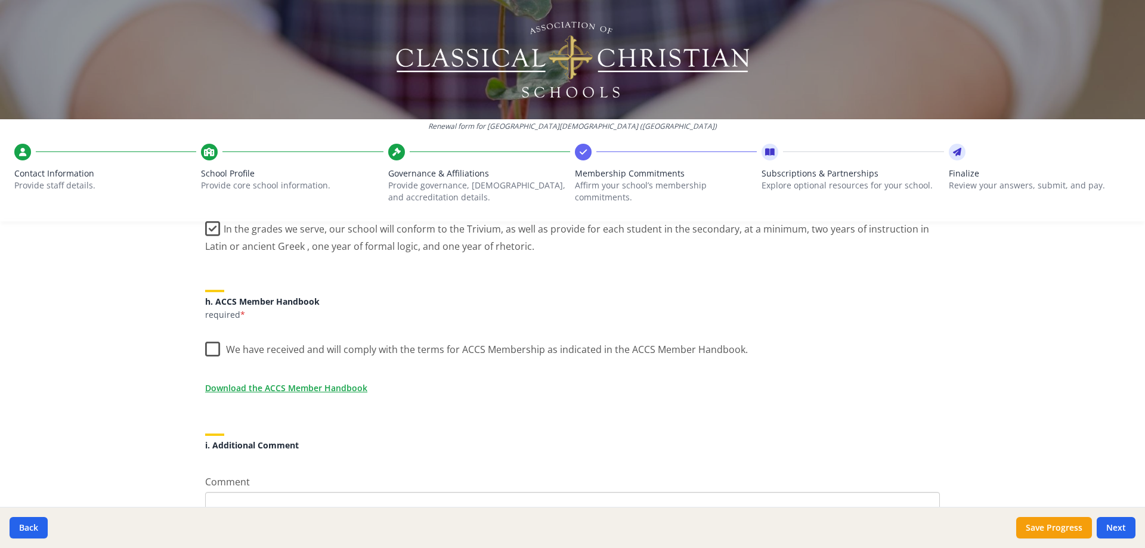
scroll to position [954, 0]
click at [211, 351] on label "We have received and will comply with the terms for ACCS Membership as indicate…" at bounding box center [476, 346] width 543 height 26
click at [0, 0] on input "We have received and will comply with the terms for ACCS Membership as indicate…" at bounding box center [0, 0] width 0 height 0
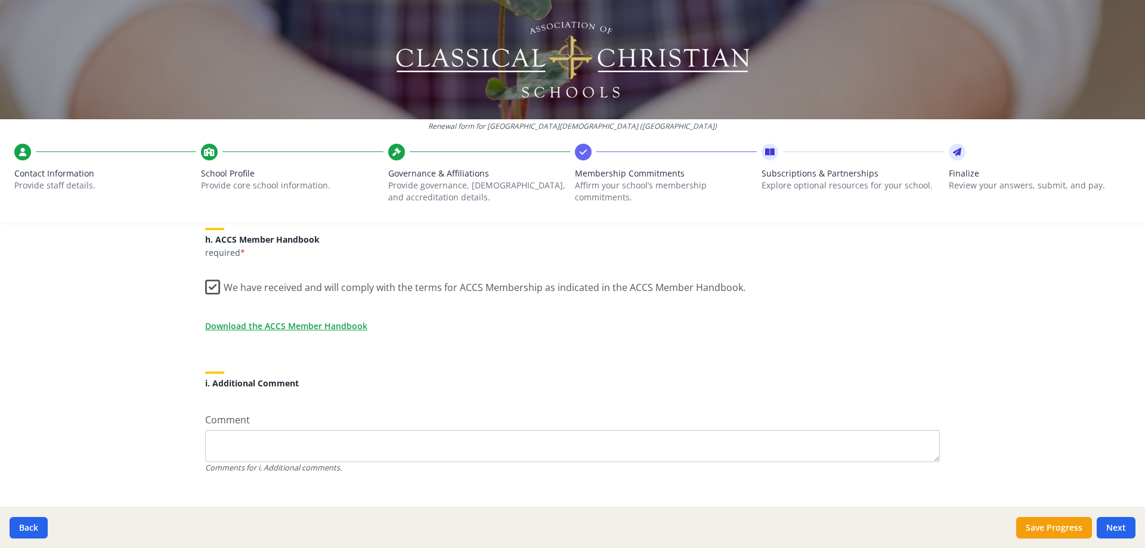
scroll to position [1033, 0]
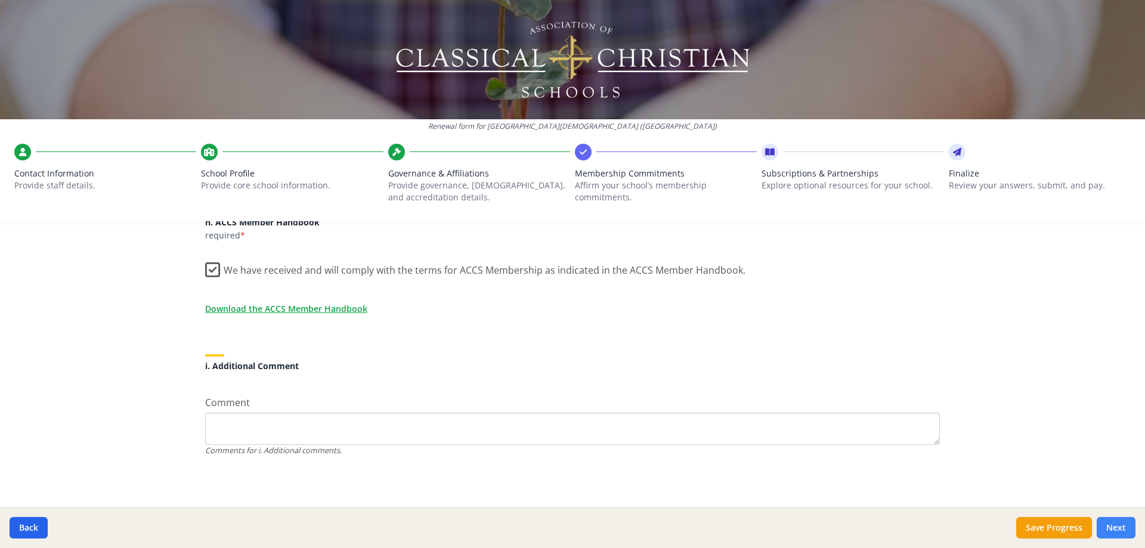
click at [1114, 524] on button "Next" at bounding box center [1115, 527] width 39 height 21
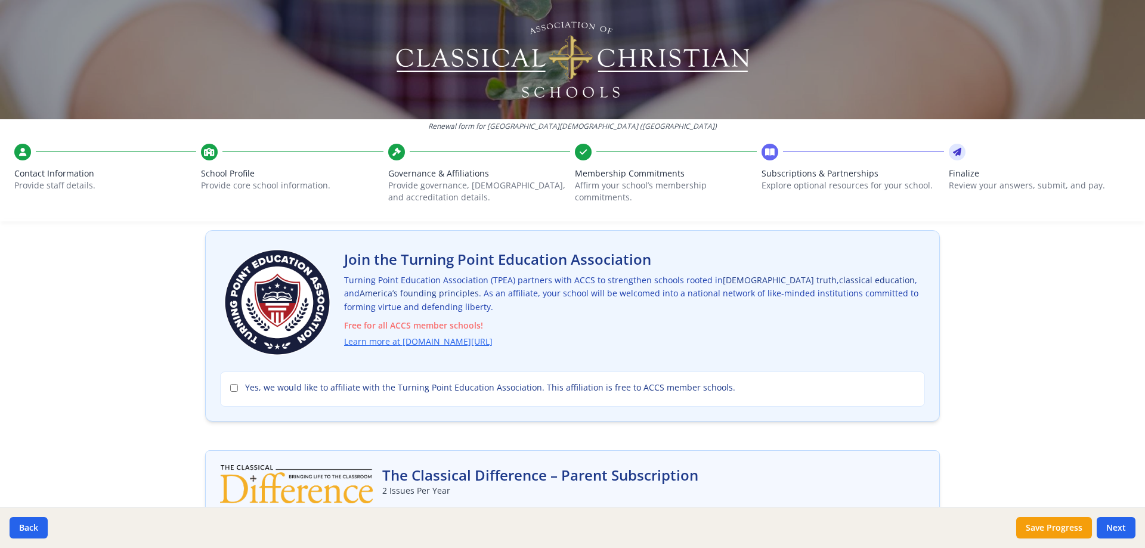
scroll to position [60, 0]
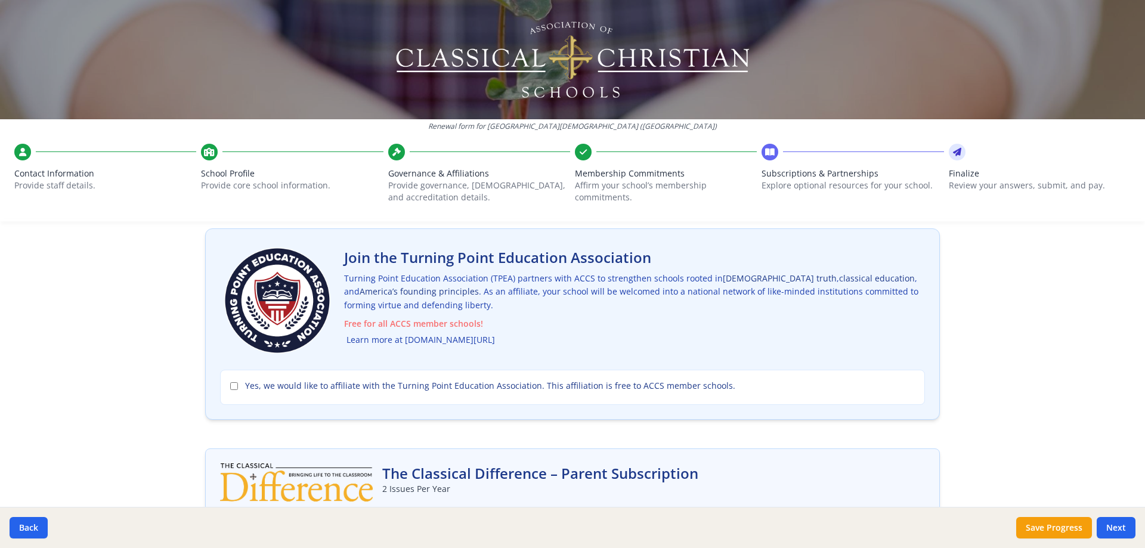
click at [401, 342] on link "Learn more at [DOMAIN_NAME][URL]" at bounding box center [420, 340] width 148 height 14
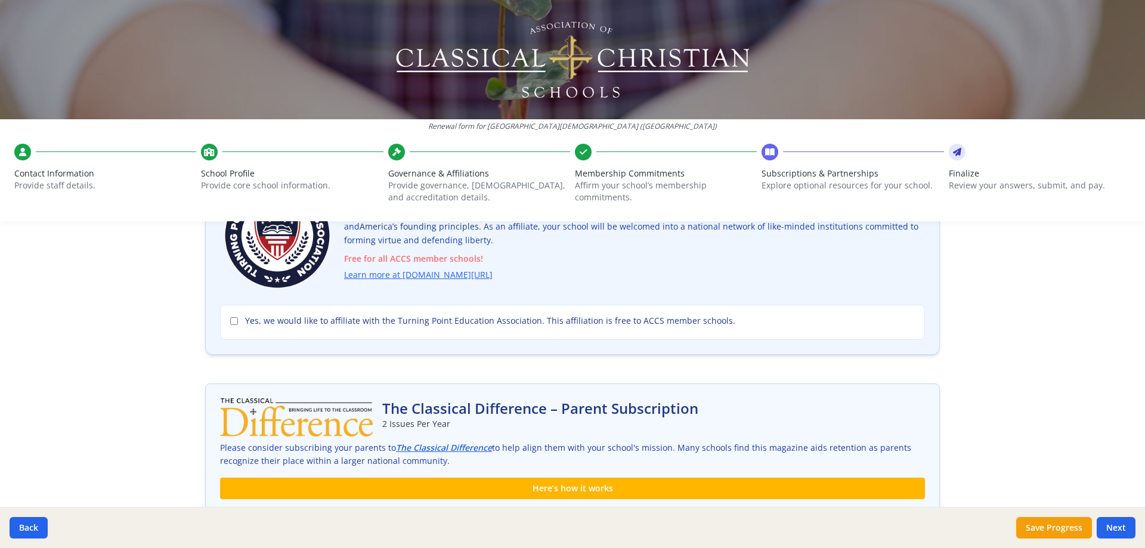
scroll to position [139, 0]
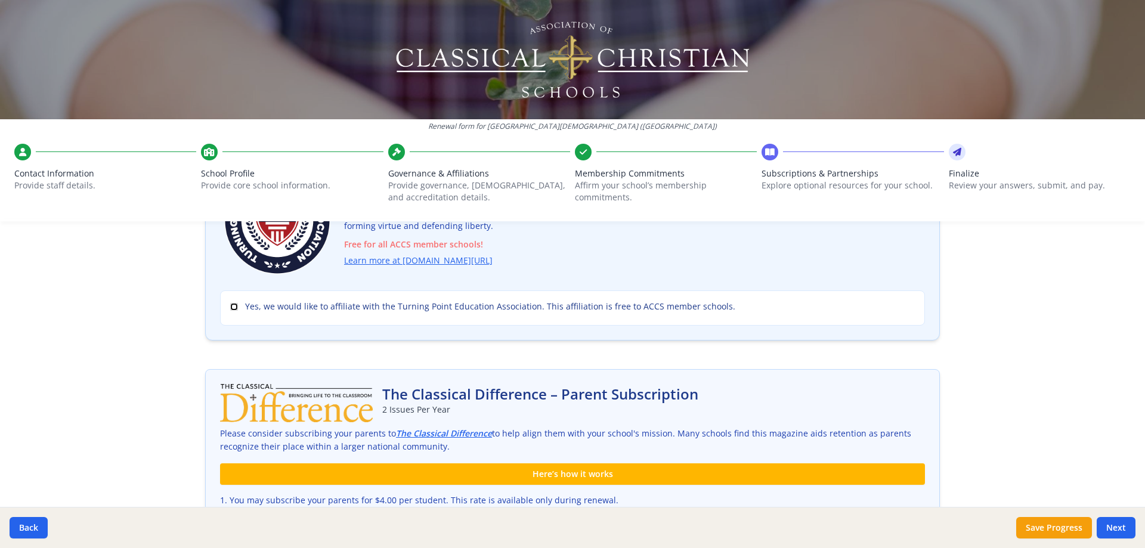
click at [230, 308] on input "Yes, we would like to affiliate with the Turning Point Education Association. T…" at bounding box center [234, 307] width 8 height 8
checkbox input "true"
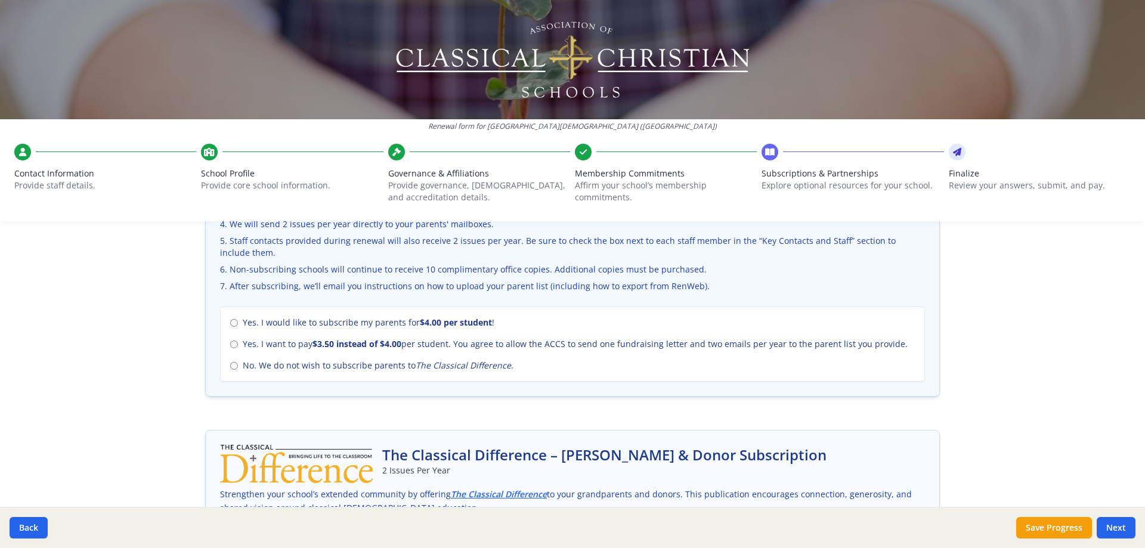
scroll to position [497, 0]
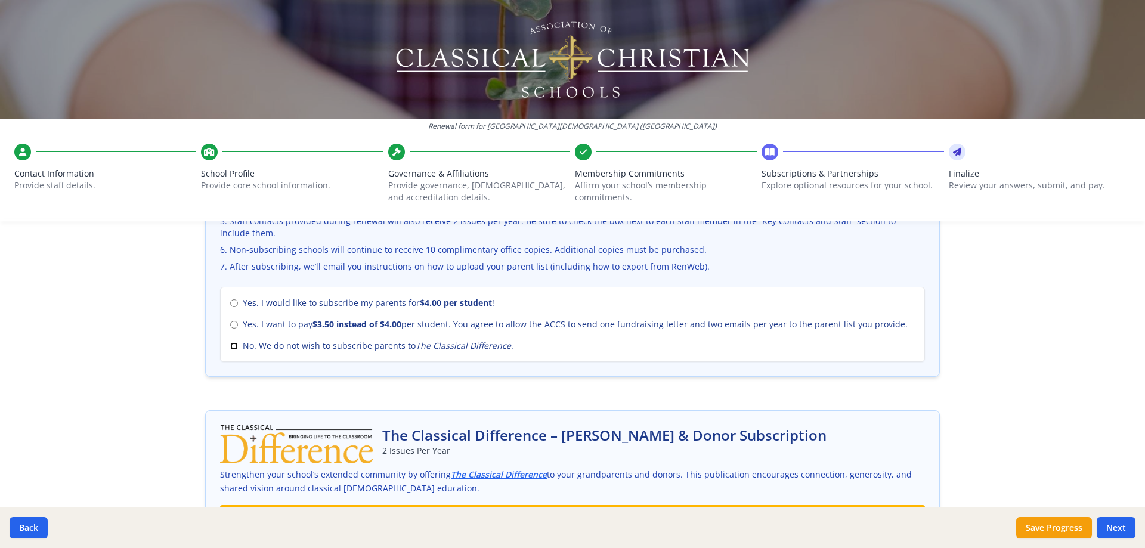
click at [230, 348] on input "No. We do not wish to subscribe parents to The Classical Difference ." at bounding box center [234, 346] width 8 height 8
radio input "true"
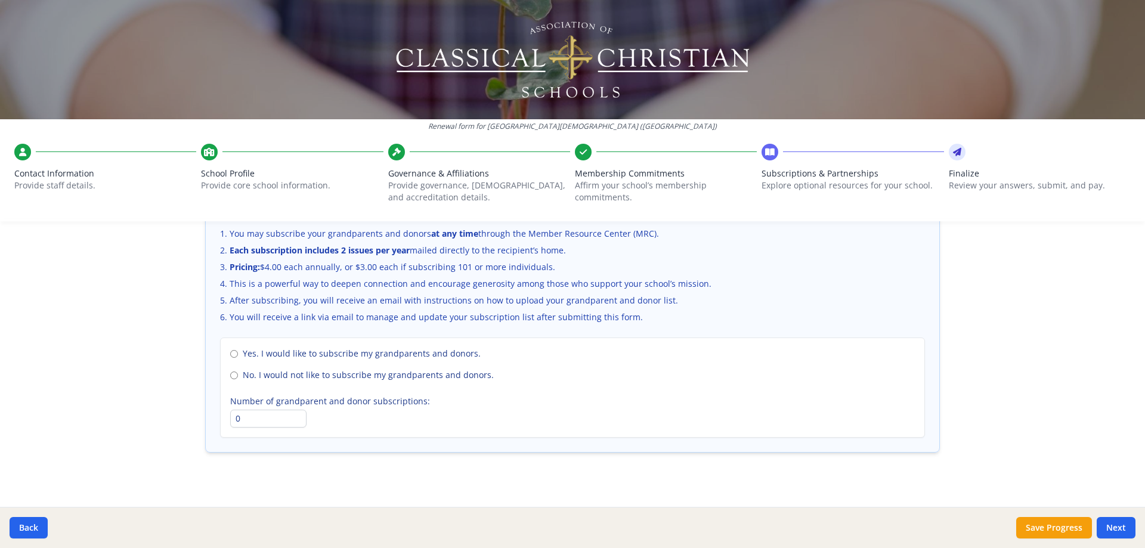
scroll to position [815, 0]
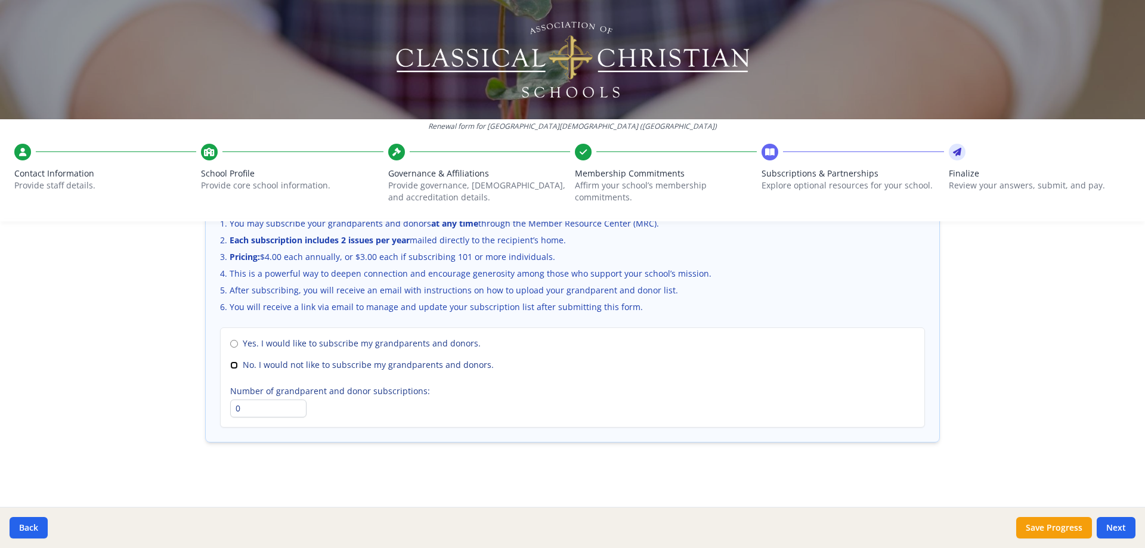
click at [232, 365] on input "No. I would not like to subscribe my grandparents and donors." at bounding box center [234, 365] width 8 height 8
radio input "true"
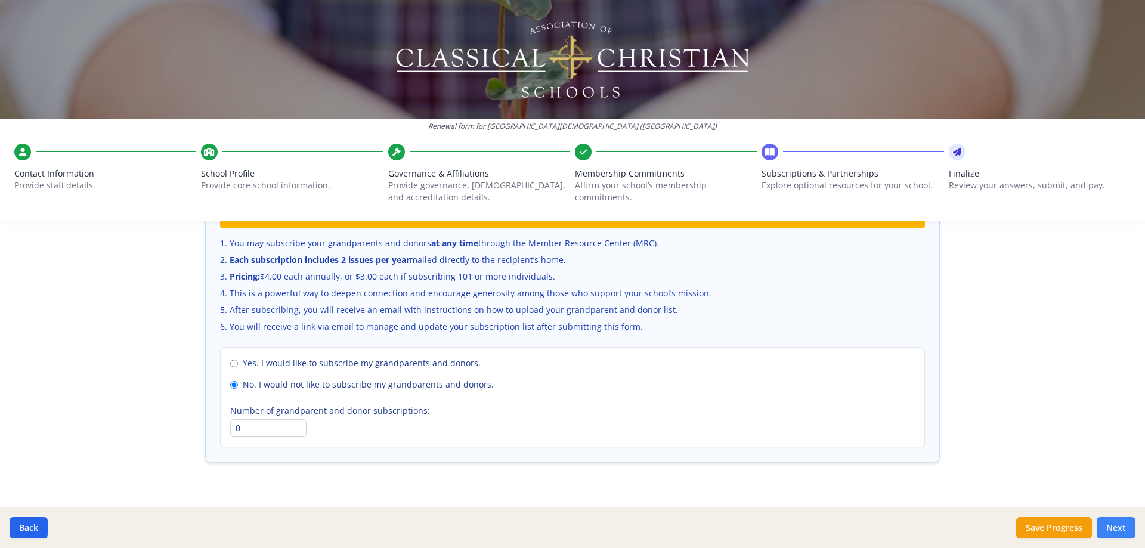
click at [1114, 529] on button "Next" at bounding box center [1115, 527] width 39 height 21
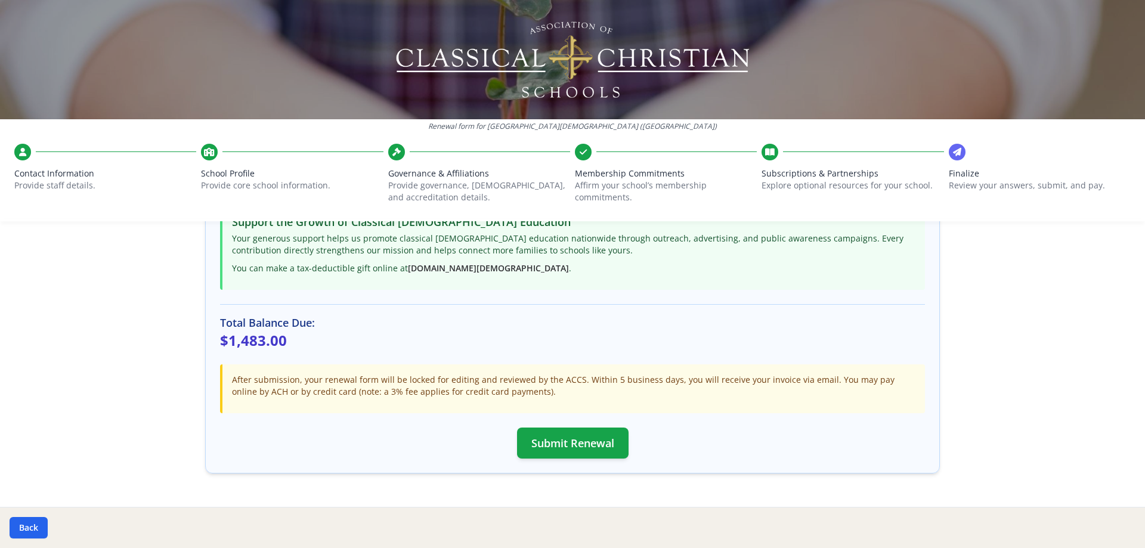
scroll to position [291, 0]
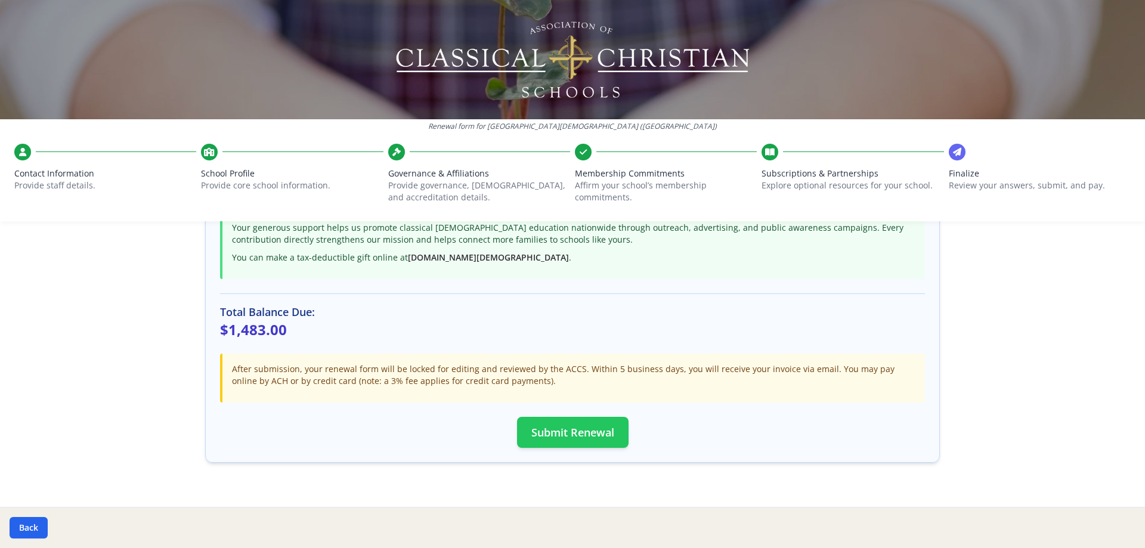
click at [574, 430] on button "Submit Renewal" at bounding box center [572, 432] width 111 height 31
